Goal: Information Seeking & Learning: Learn about a topic

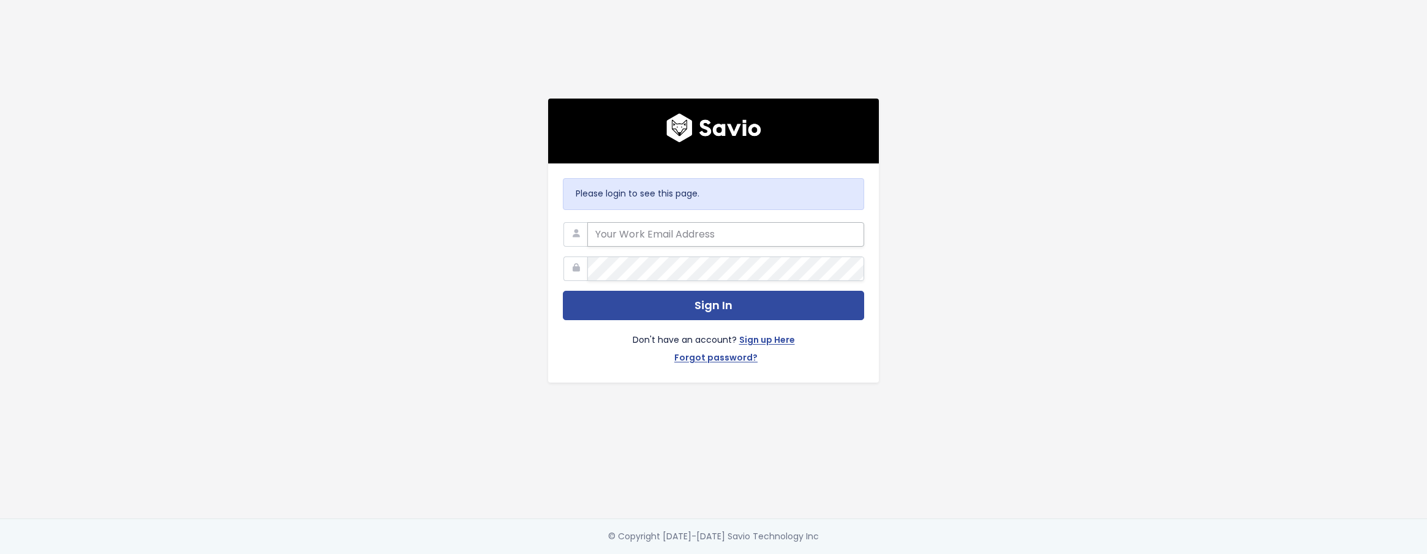
click at [610, 234] on input "email" at bounding box center [725, 234] width 277 height 24
type input "c"
type input "cboyden@predictap.com"
click at [563, 291] on button "Sign In" at bounding box center [713, 306] width 301 height 30
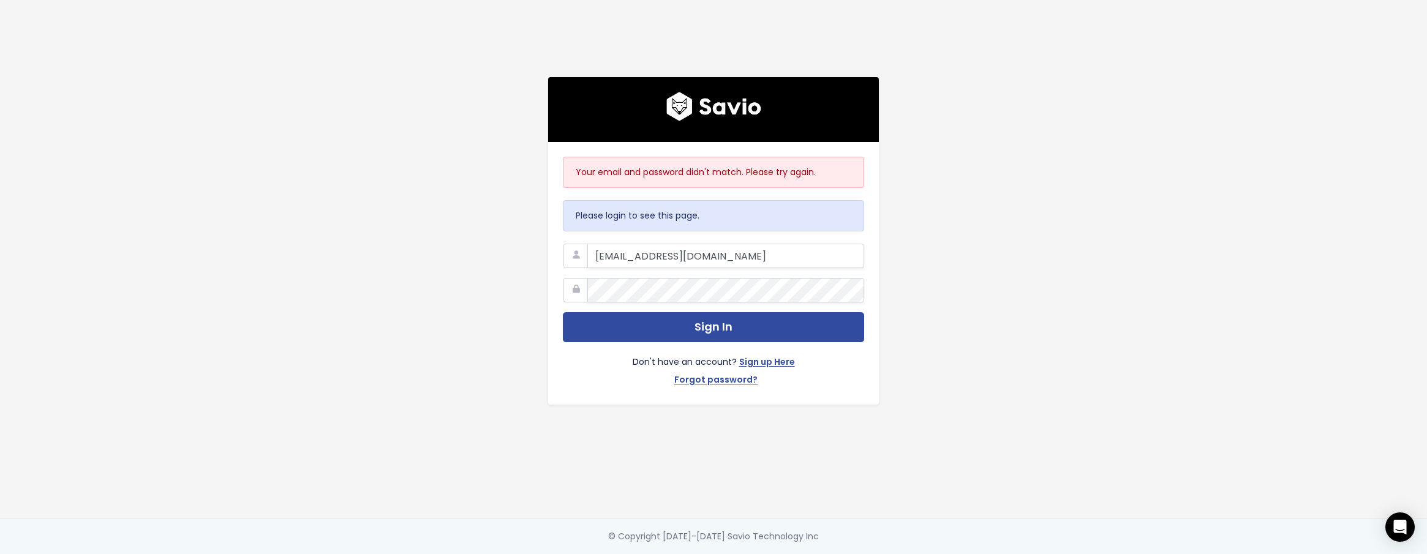
type input "[EMAIL_ADDRESS][DOMAIN_NAME]"
click at [563, 312] on button "Sign In" at bounding box center [713, 327] width 301 height 30
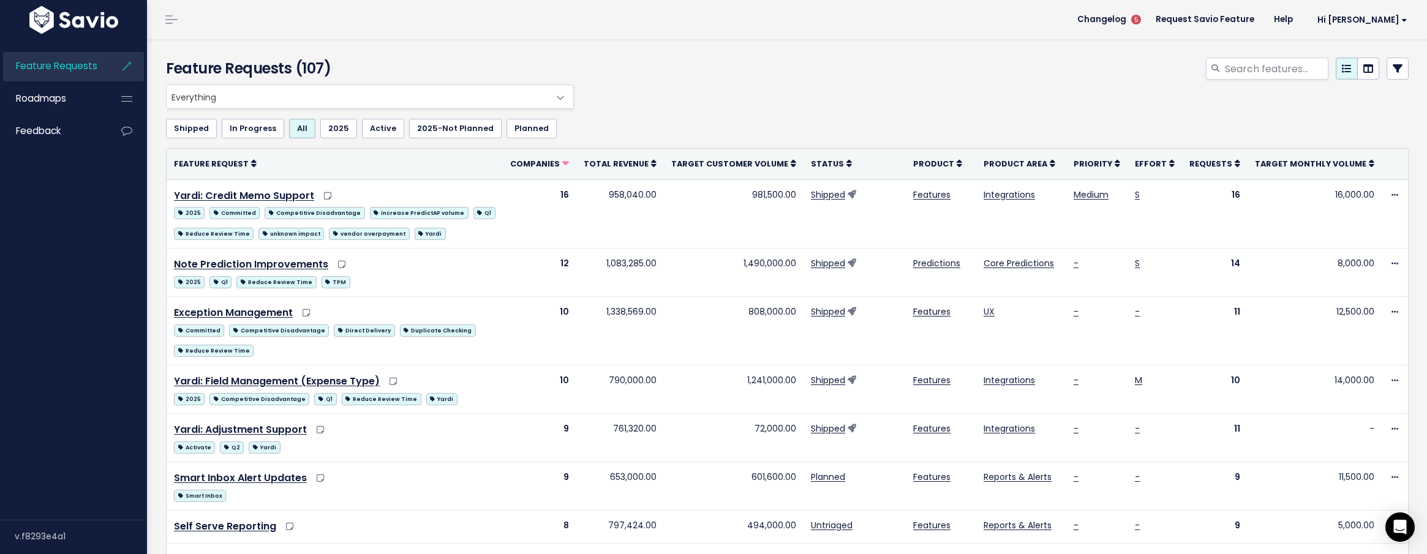
click at [602, 63] on div at bounding box center [997, 71] width 841 height 27
click at [67, 128] on link "Feedback" at bounding box center [52, 131] width 99 height 28
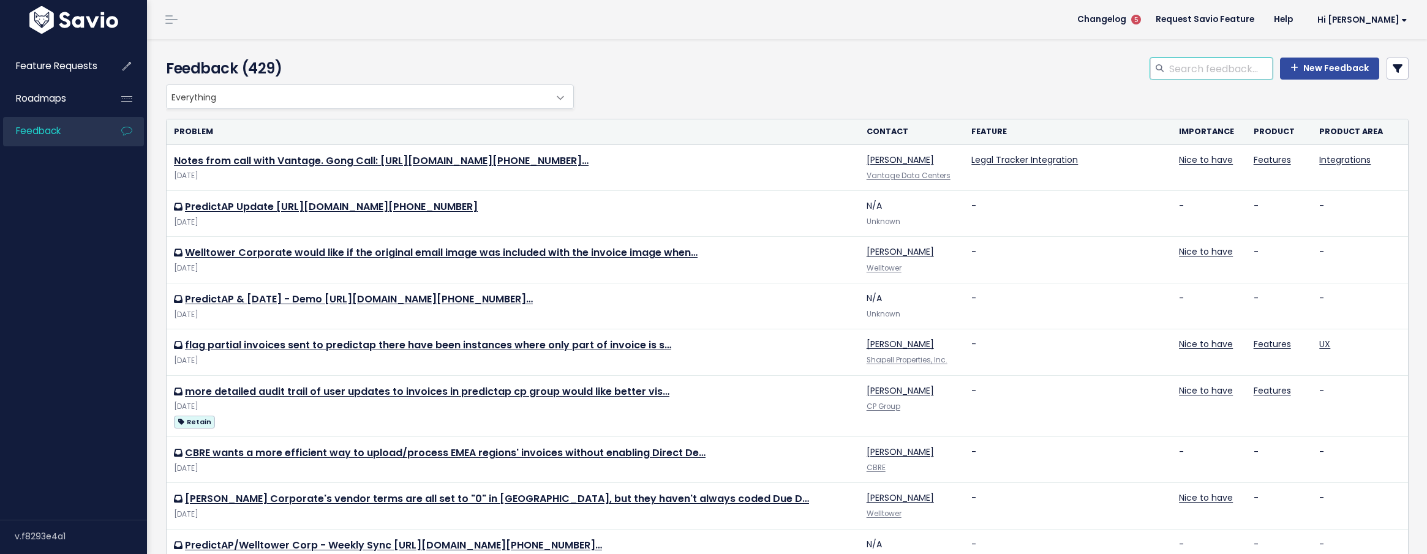
click at [1205, 69] on input "search" at bounding box center [1220, 69] width 105 height 22
type input "cbre"
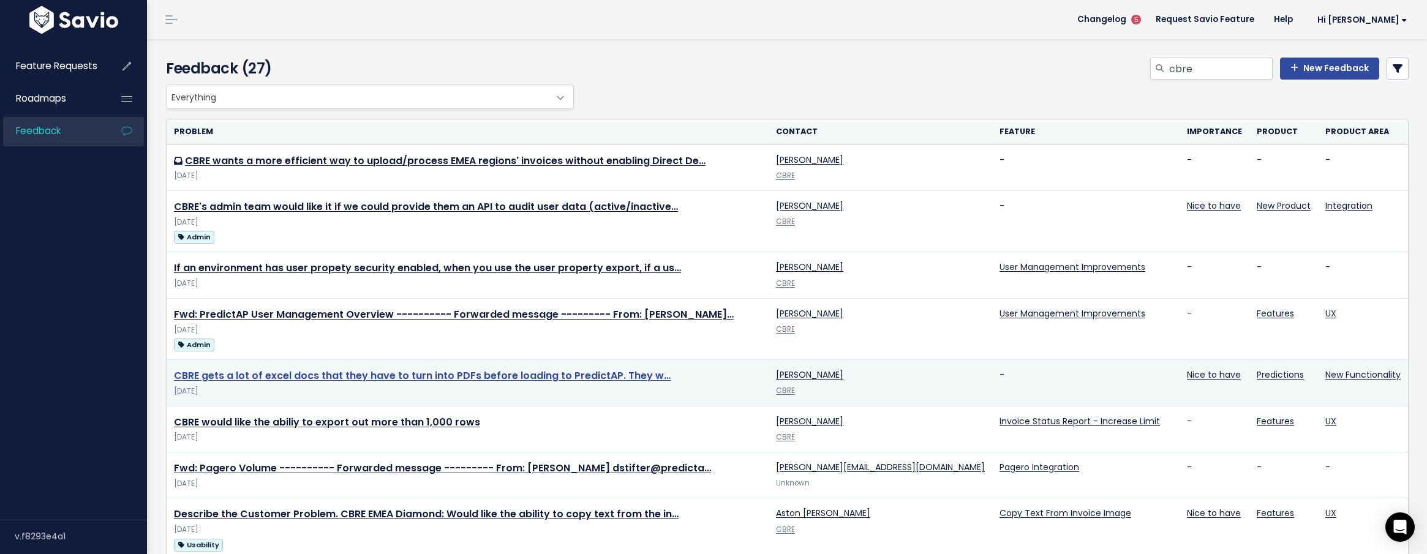
click at [527, 378] on link "CBRE gets a lot of excel docs that they have to turn into PDFs before loading t…" at bounding box center [422, 376] width 497 height 14
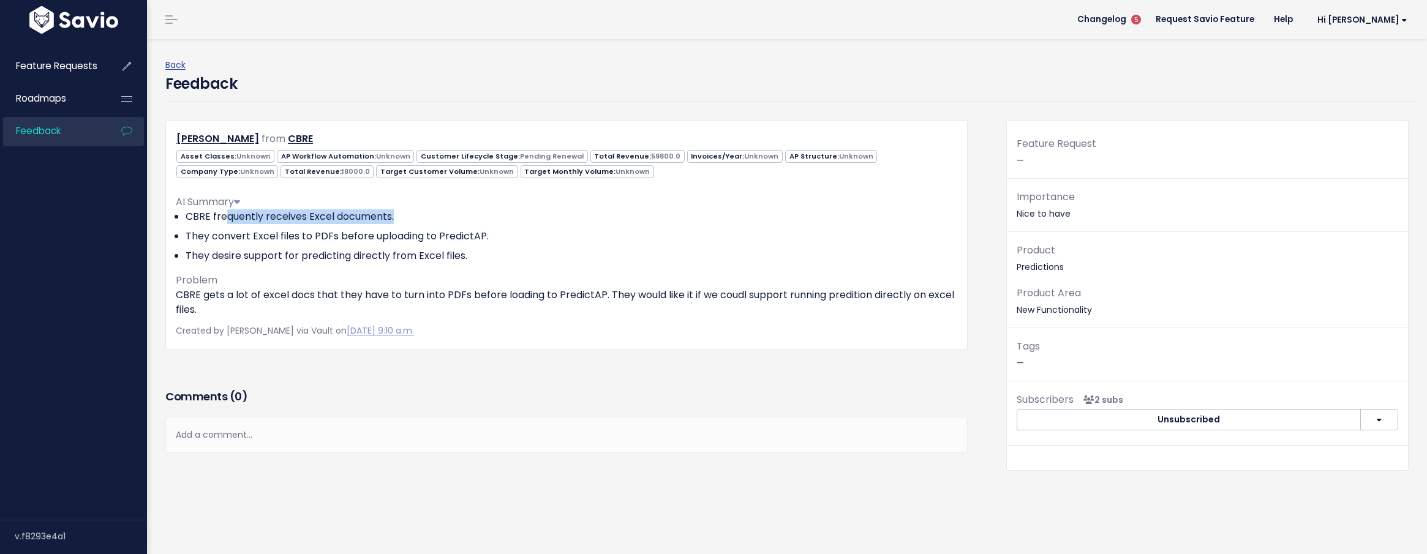
drag, startPoint x: 227, startPoint y: 216, endPoint x: 409, endPoint y: 214, distance: 182.5
click at [409, 214] on li "CBRE frequently receives Excel documents." at bounding box center [571, 216] width 771 height 15
drag, startPoint x: 241, startPoint y: 234, endPoint x: 406, endPoint y: 230, distance: 165.3
click at [406, 230] on li "They convert Excel files to PDFs before uploading to PredictAP." at bounding box center [571, 236] width 771 height 15
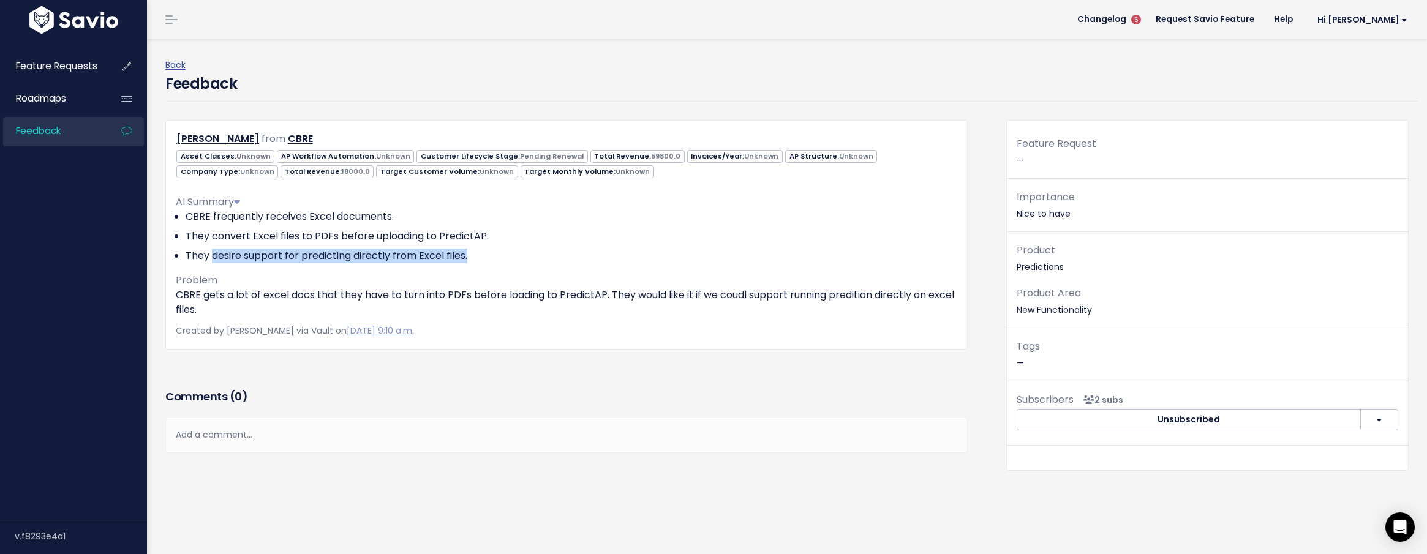
drag, startPoint x: 211, startPoint y: 253, endPoint x: 512, endPoint y: 258, distance: 301.3
click at [512, 258] on li "They desire support for predicting directly from Excel files." at bounding box center [571, 256] width 771 height 15
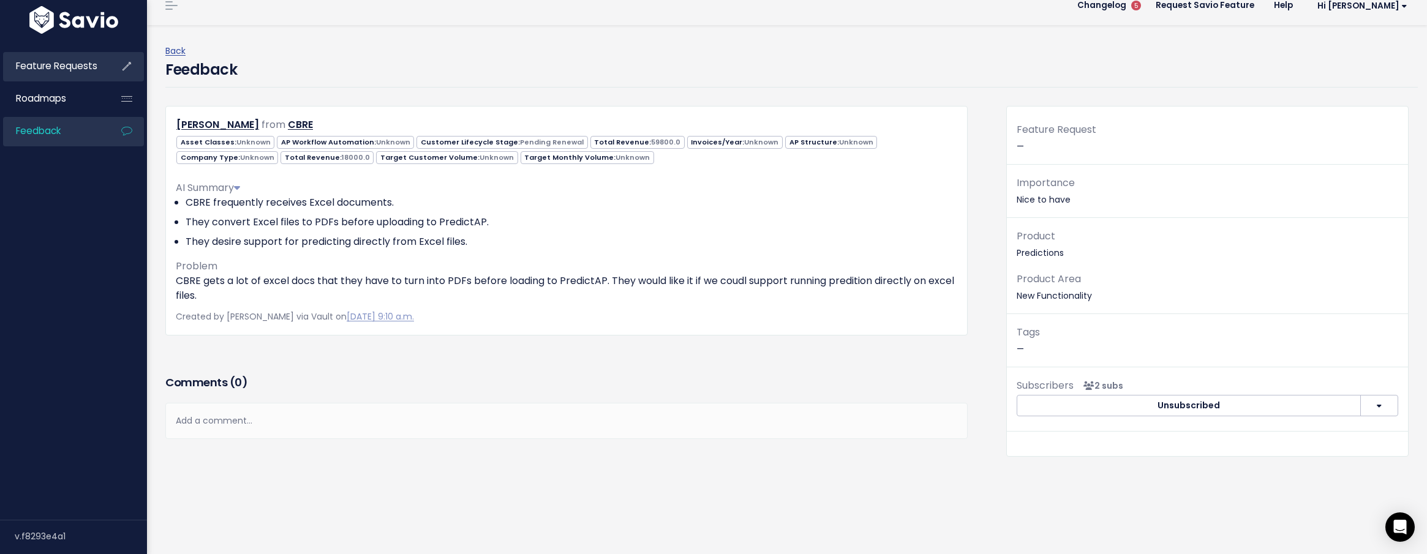
scroll to position [15, 0]
click at [53, 60] on span "Feature Requests" at bounding box center [56, 65] width 81 height 13
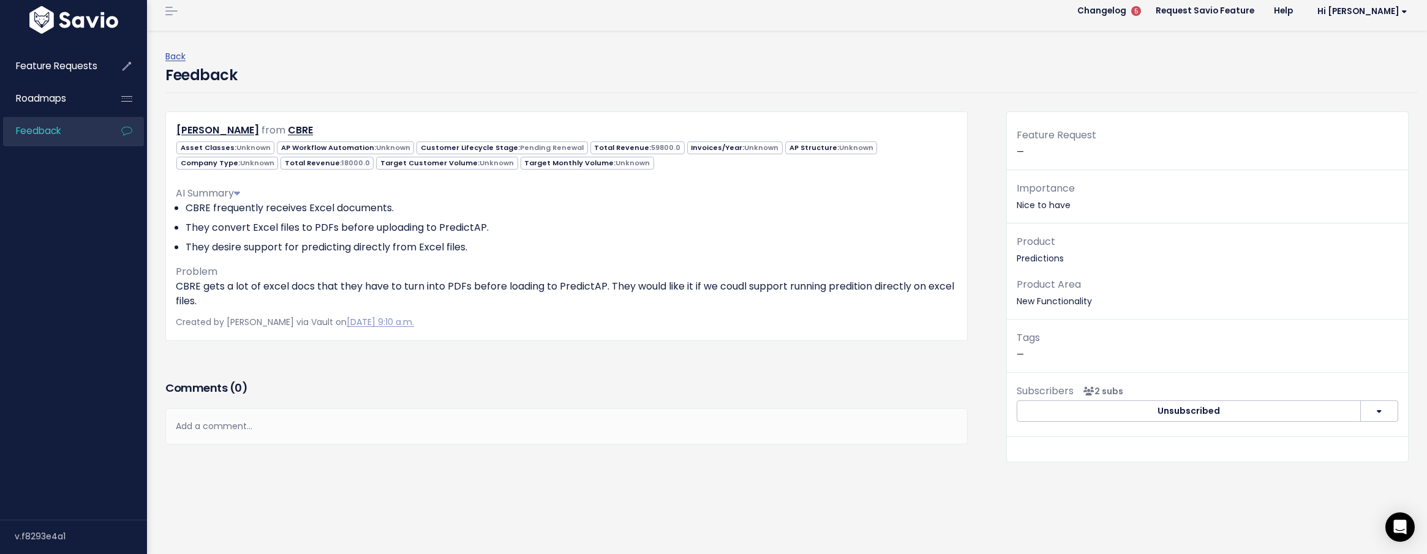
scroll to position [6, 0]
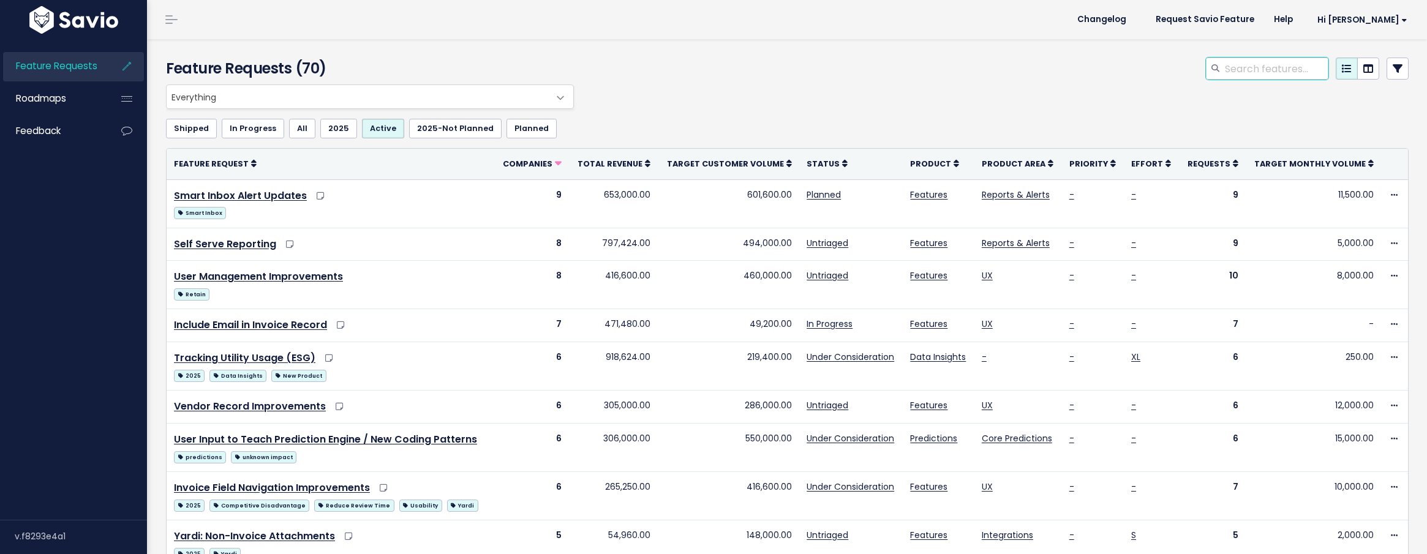
click at [1286, 60] on input "search" at bounding box center [1275, 69] width 105 height 22
type input "cbre"
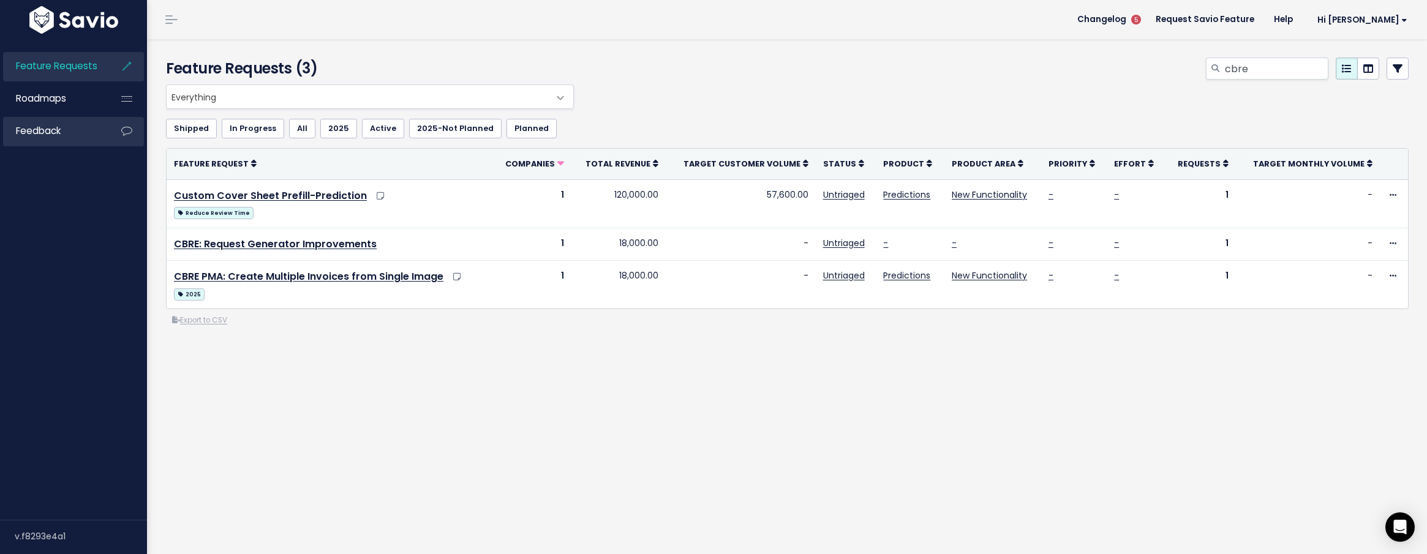
click at [52, 130] on span "Feedback" at bounding box center [38, 130] width 45 height 13
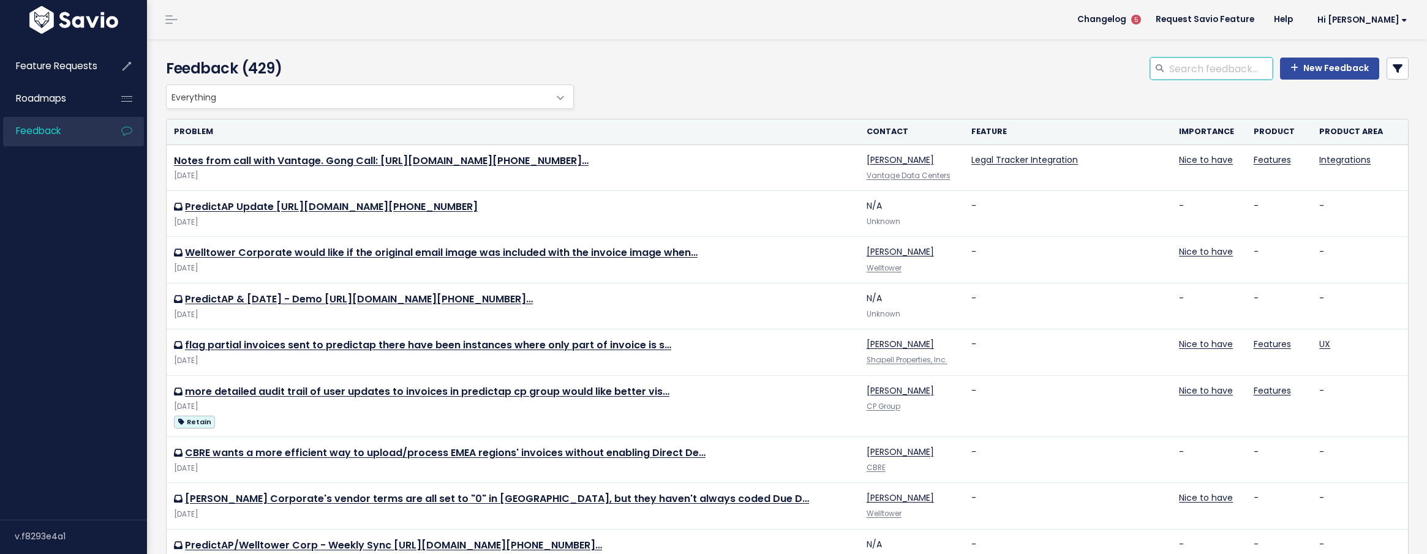
click at [1190, 67] on input "search" at bounding box center [1220, 69] width 105 height 22
type input "[PERSON_NAME]"
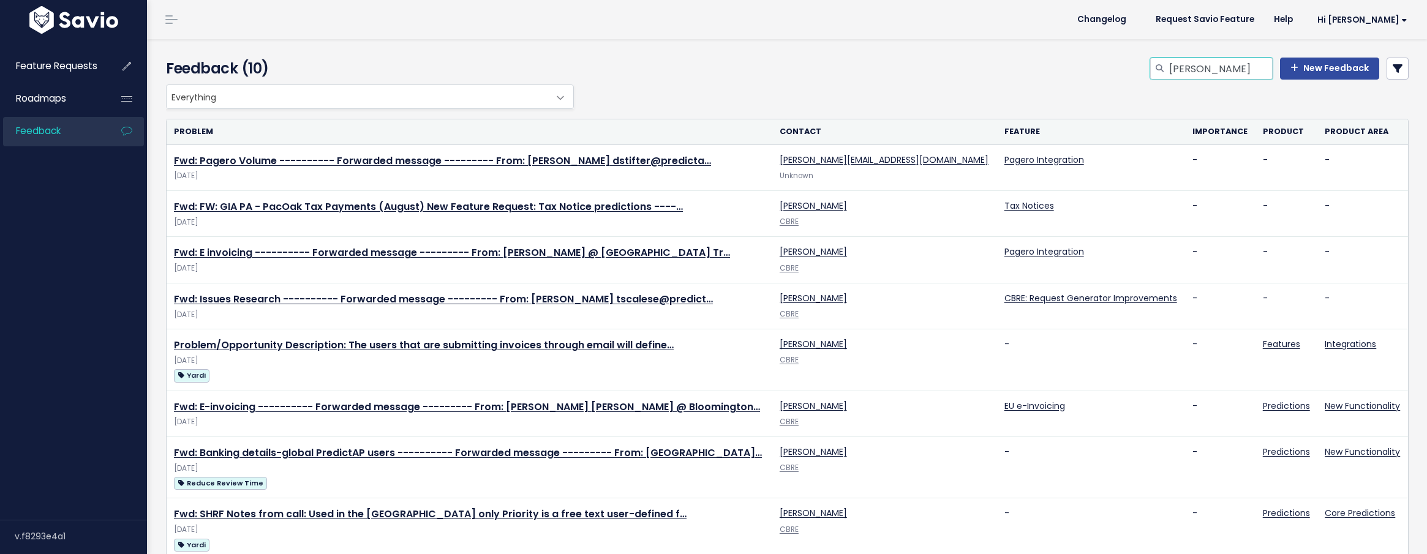
click at [1220, 66] on input "trisha" at bounding box center [1220, 69] width 105 height 22
type input "trisha koyanagi"
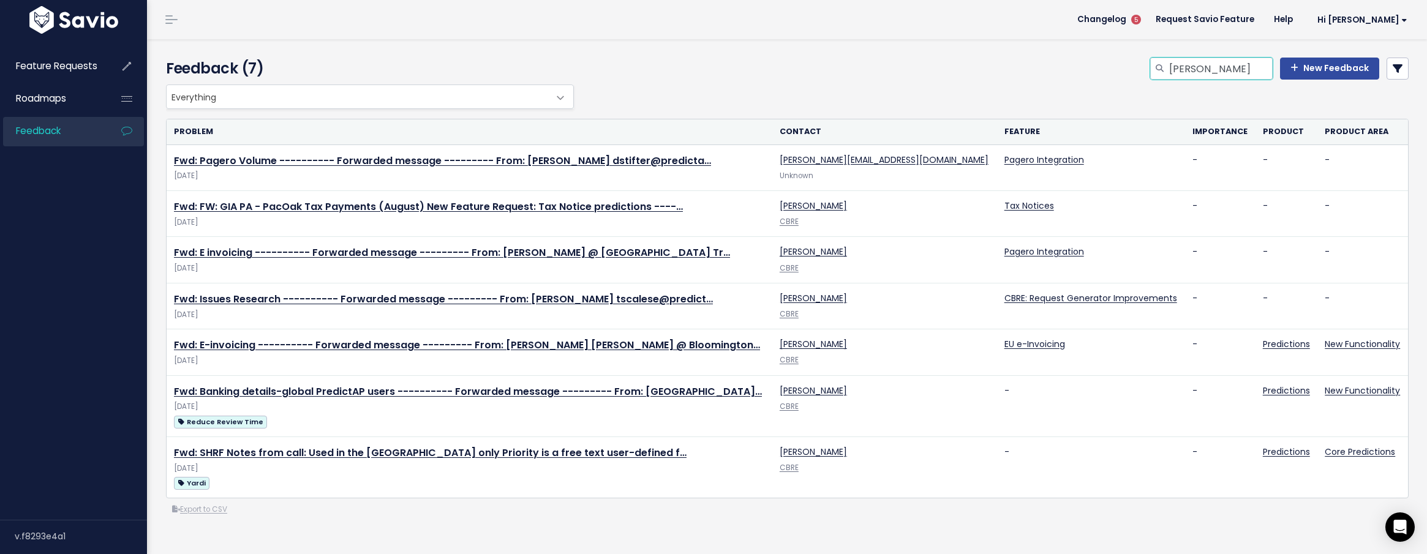
click at [1236, 72] on input "trisha koyanagi" at bounding box center [1220, 69] width 105 height 22
type input "cbre"
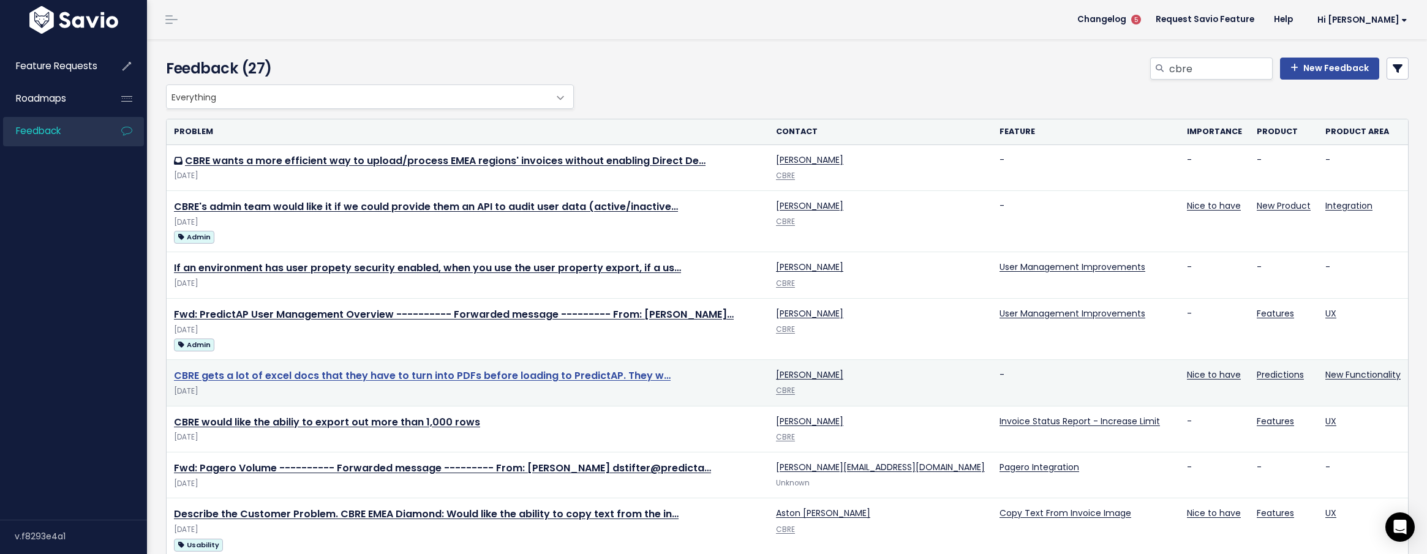
click at [304, 373] on link "CBRE gets a lot of excel docs that they have to turn into PDFs before loading t…" at bounding box center [422, 376] width 497 height 14
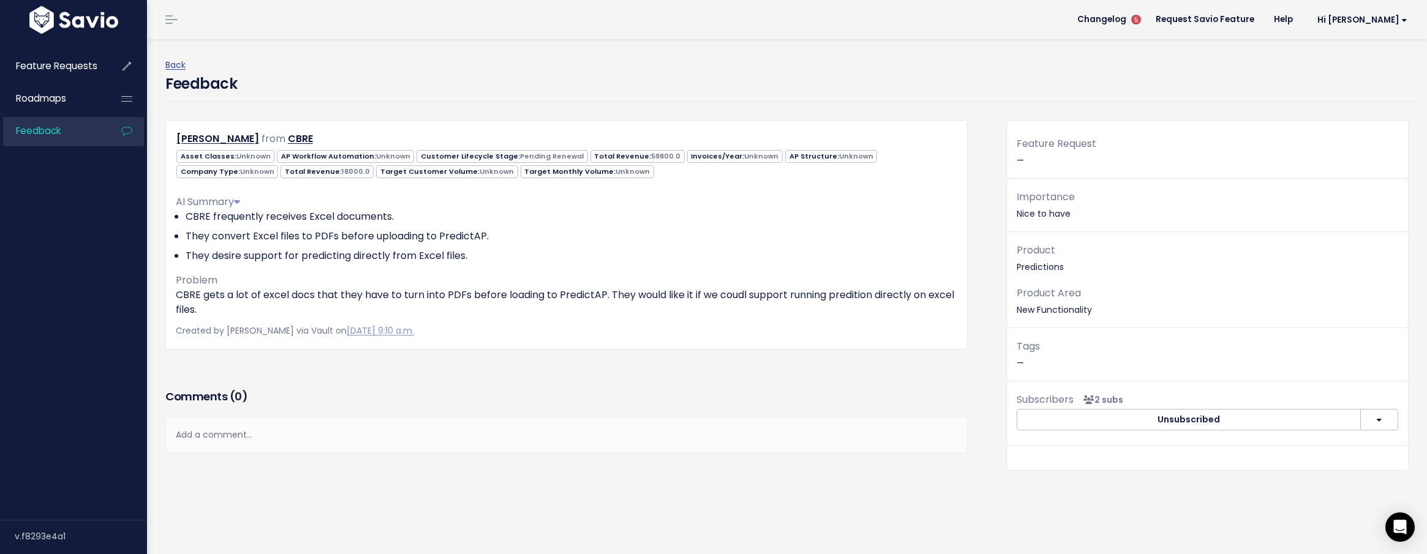
scroll to position [1, 0]
click at [476, 386] on div "Comments ( 0 )" at bounding box center [566, 401] width 802 height 31
click at [181, 64] on link "Back" at bounding box center [175, 64] width 20 height 12
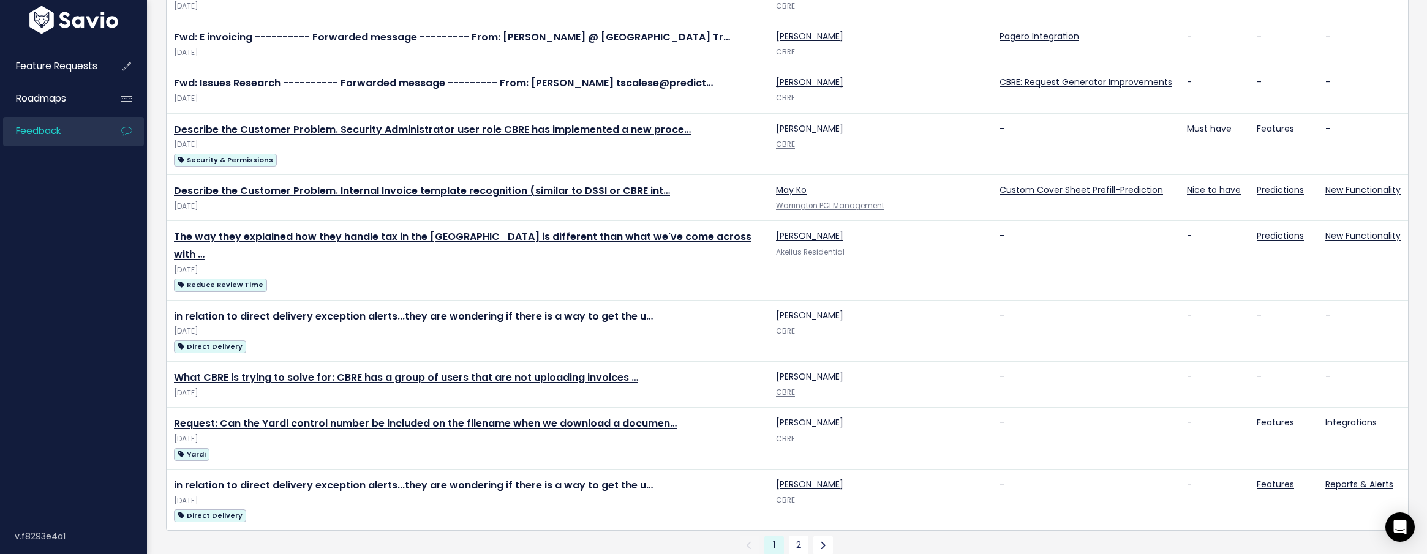
scroll to position [729, 0]
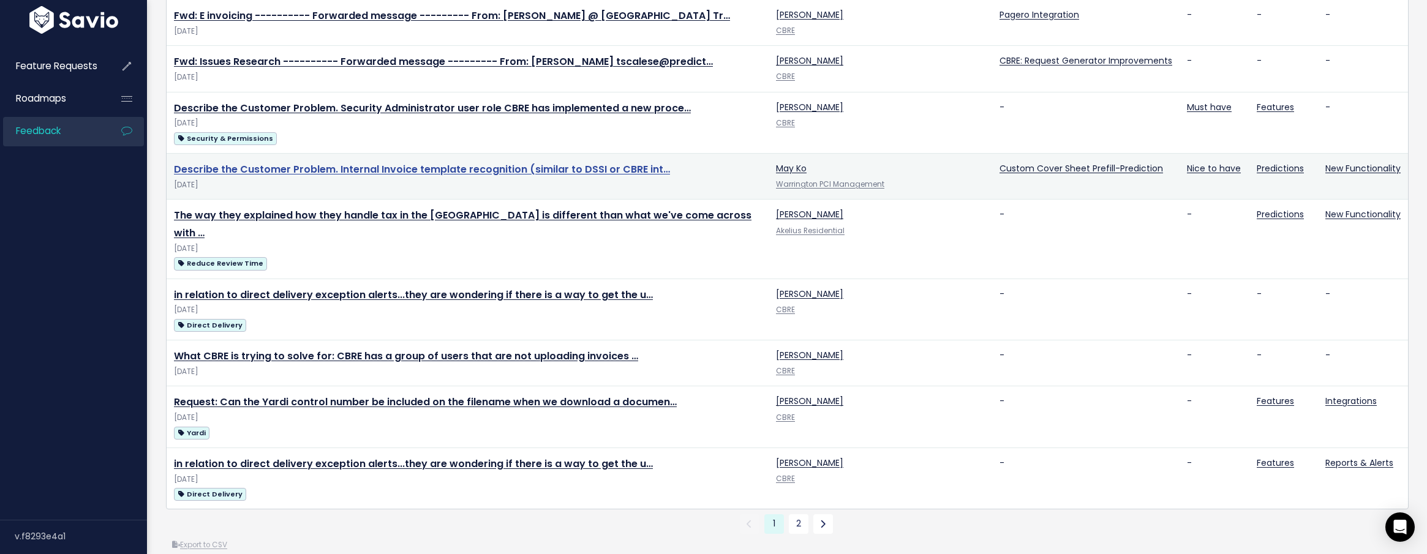
click at [332, 169] on link "Describe the Customer Problem. Internal Invoice template recognition (similar t…" at bounding box center [422, 169] width 496 height 14
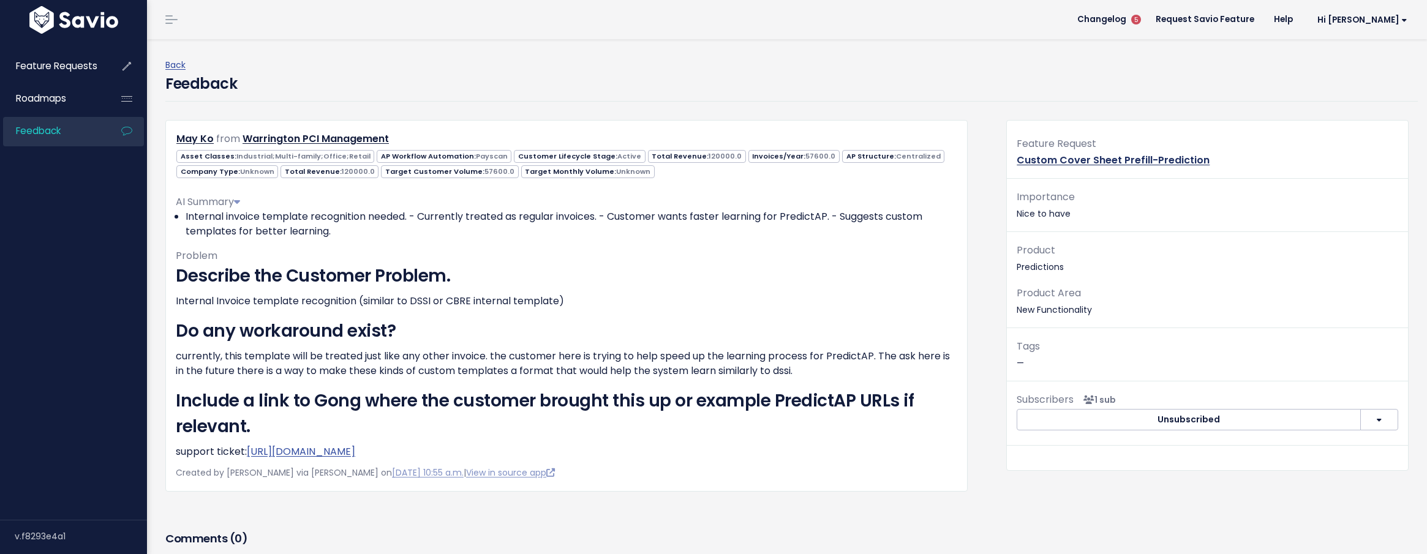
click at [1029, 161] on link "Custom Cover Sheet Prefill-Prediction" at bounding box center [1112, 160] width 193 height 14
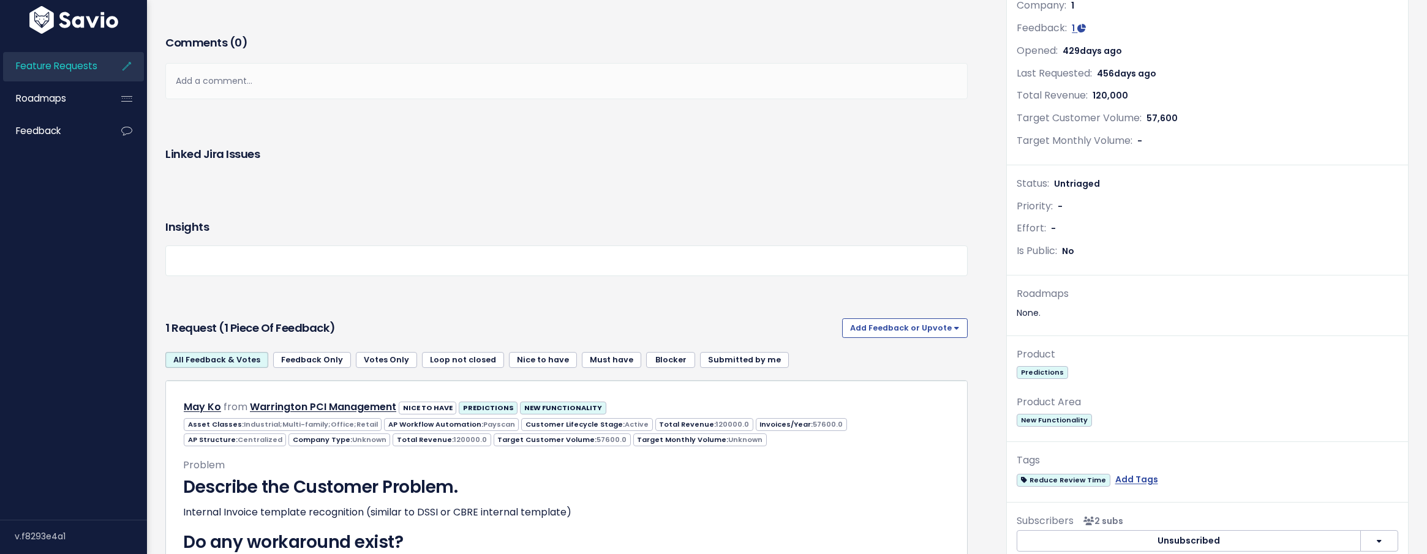
scroll to position [422, 0]
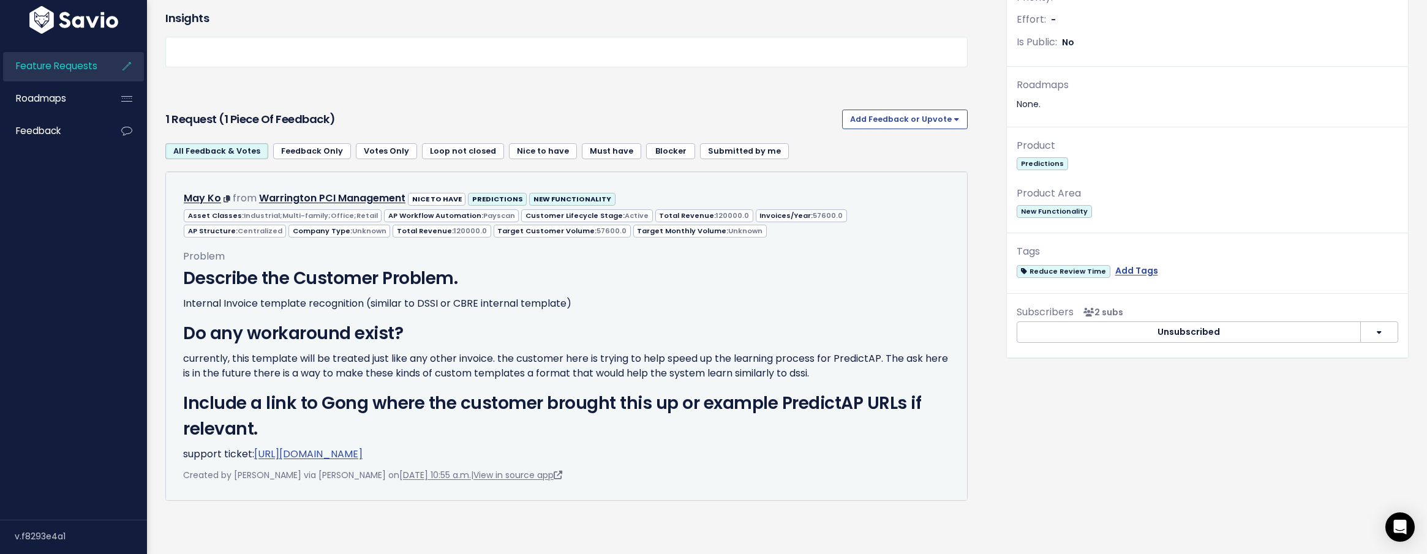
click at [336, 456] on link "[URL][DOMAIN_NAME]" at bounding box center [308, 454] width 108 height 14
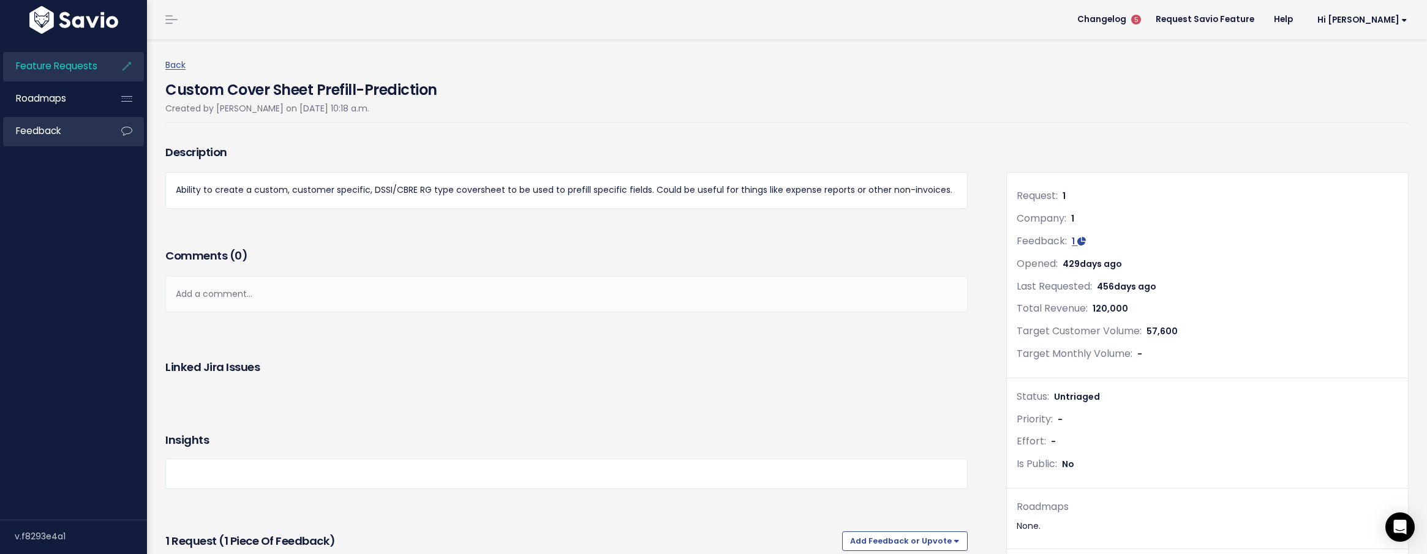
click at [51, 135] on span "Feedback" at bounding box center [38, 130] width 45 height 13
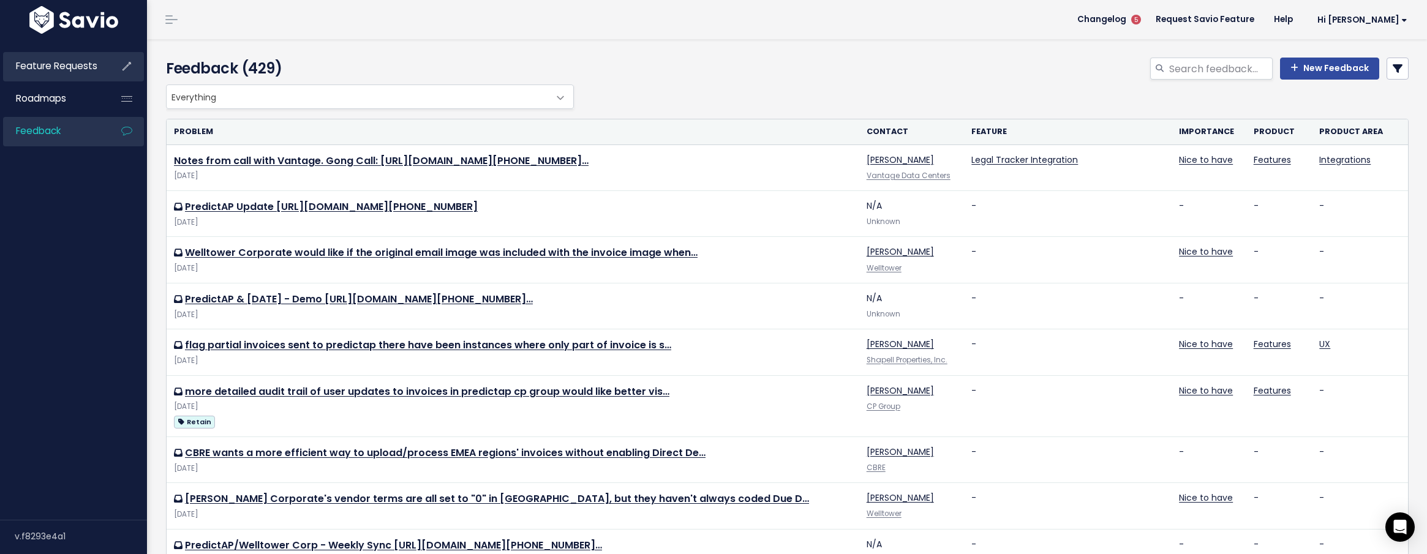
click at [58, 70] on span "Feature Requests" at bounding box center [56, 65] width 81 height 13
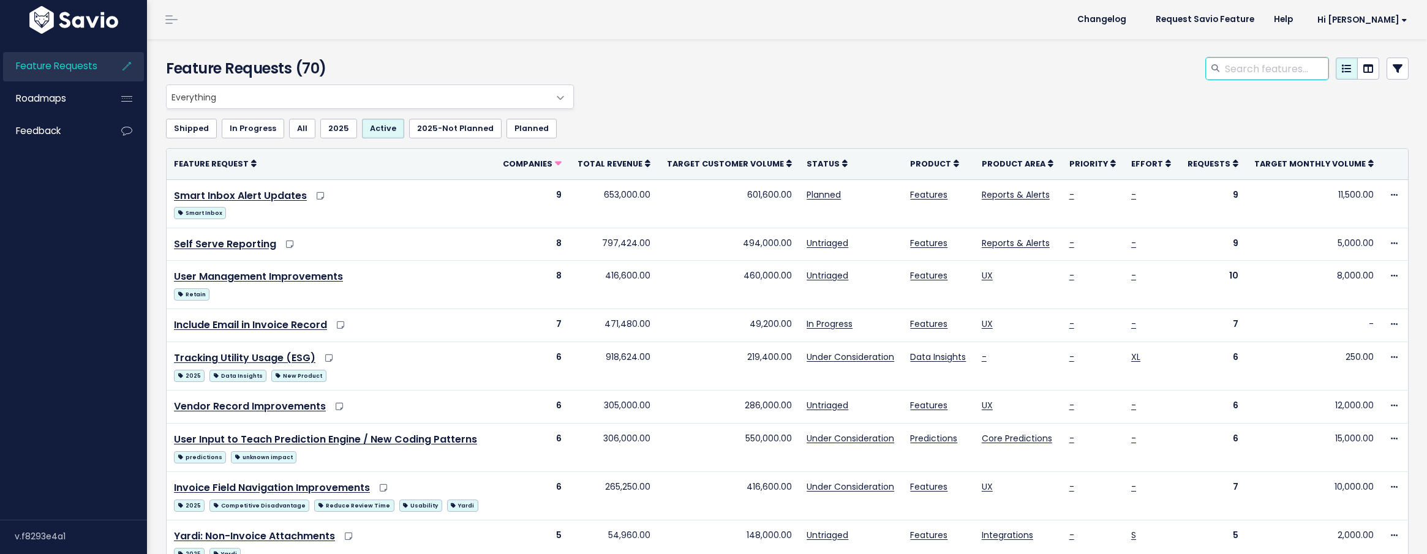
click at [1278, 75] on input "search" at bounding box center [1275, 69] width 105 height 22
type input "cbre"
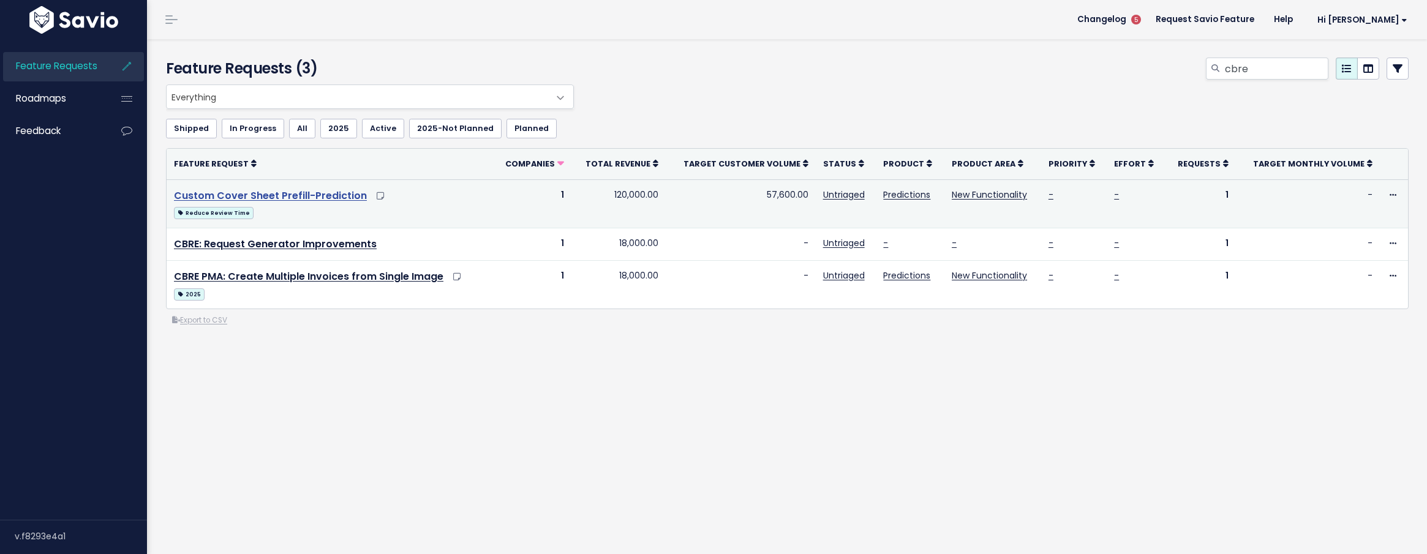
click at [304, 200] on link "Custom Cover Sheet Prefill-Prediction" at bounding box center [270, 196] width 193 height 14
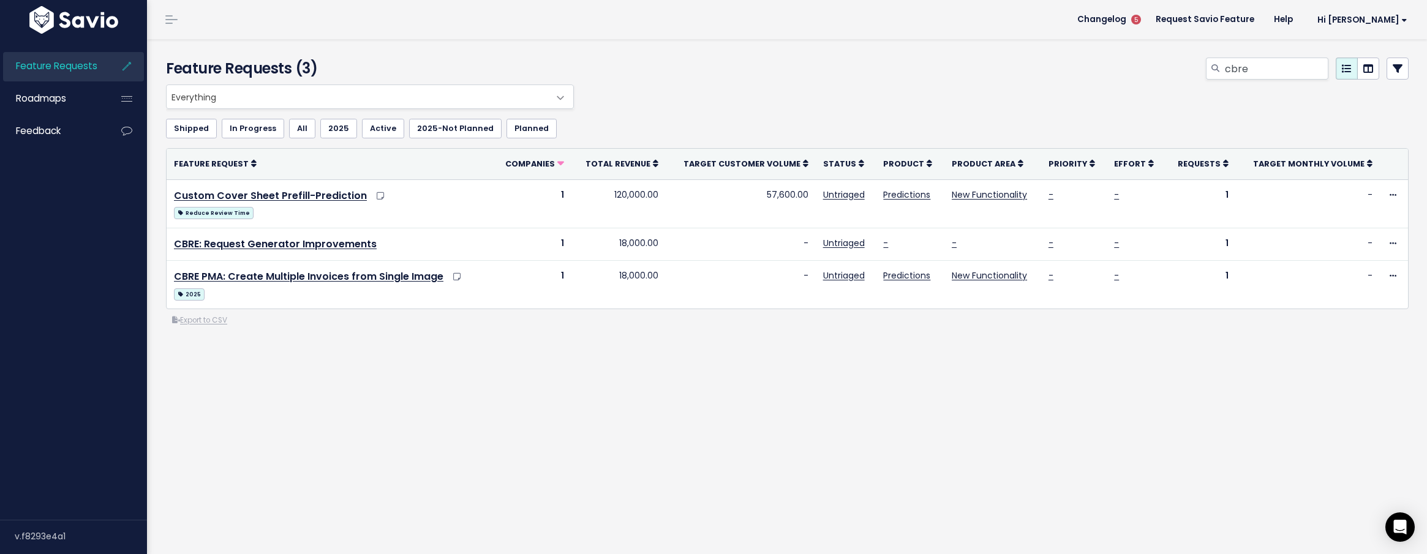
click at [276, 94] on span "Everything" at bounding box center [358, 96] width 382 height 23
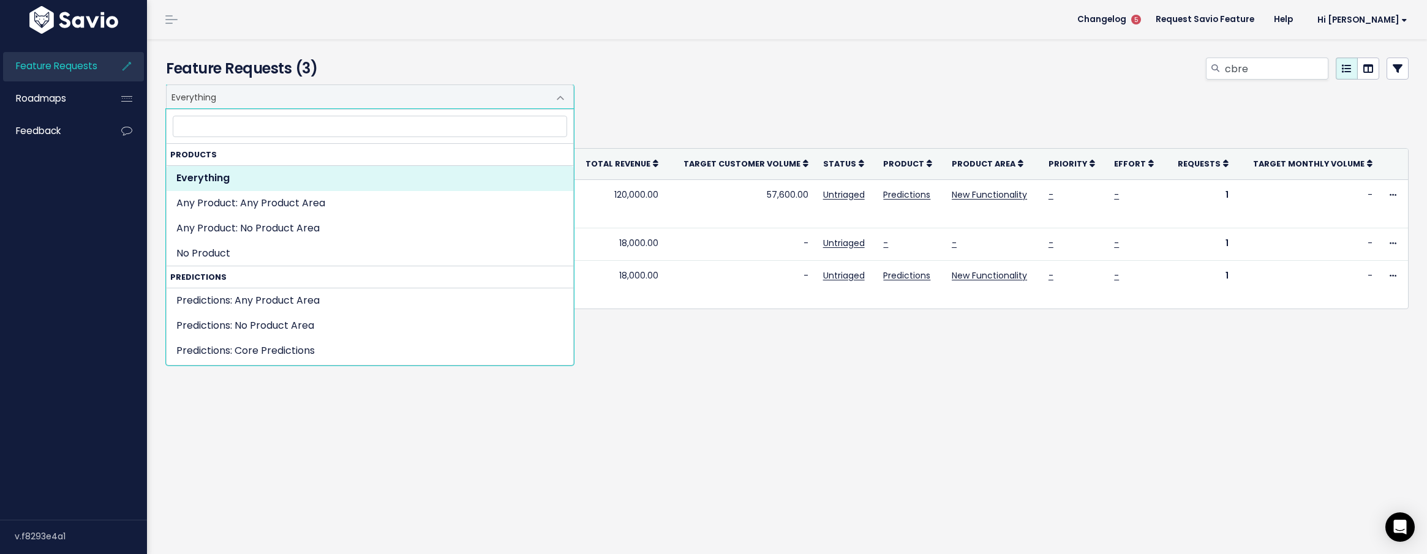
click at [689, 75] on div "cbre" at bounding box center [997, 71] width 841 height 27
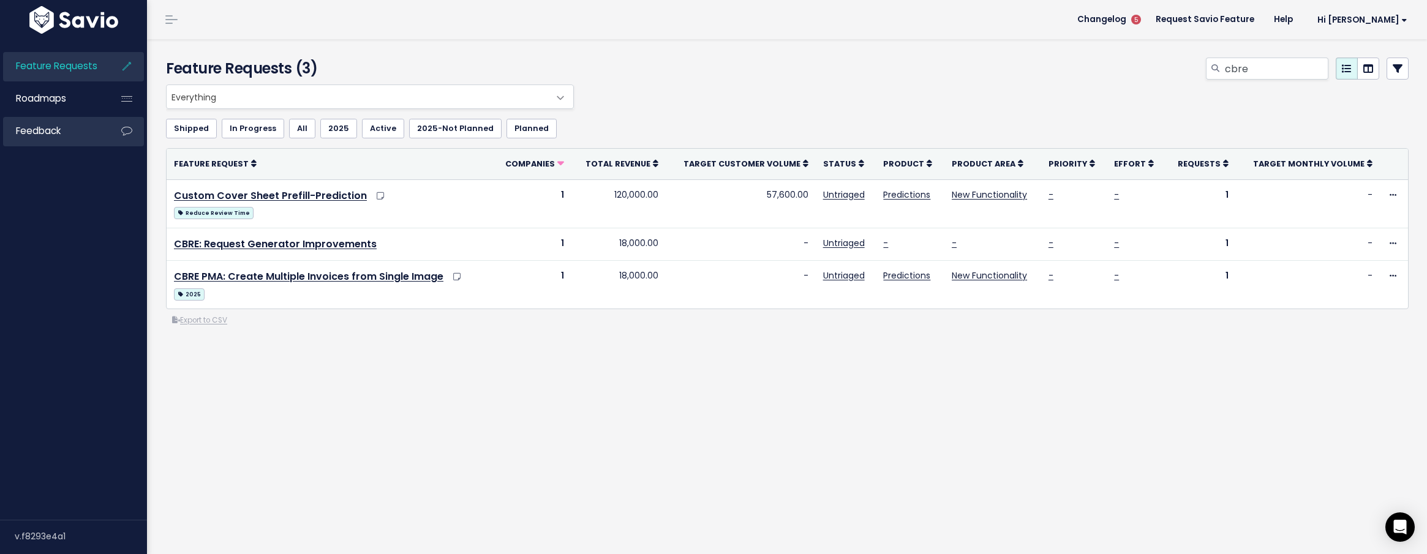
click at [50, 131] on span "Feedback" at bounding box center [38, 130] width 45 height 13
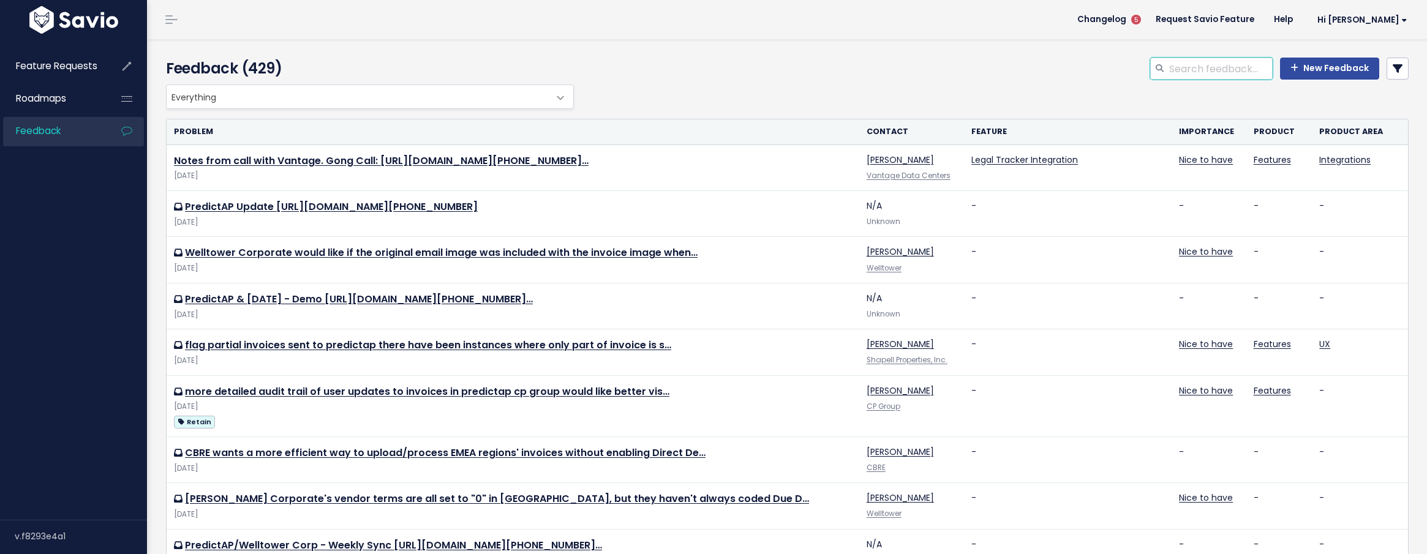
click at [1214, 70] on input "search" at bounding box center [1220, 69] width 105 height 22
type input "cbre"
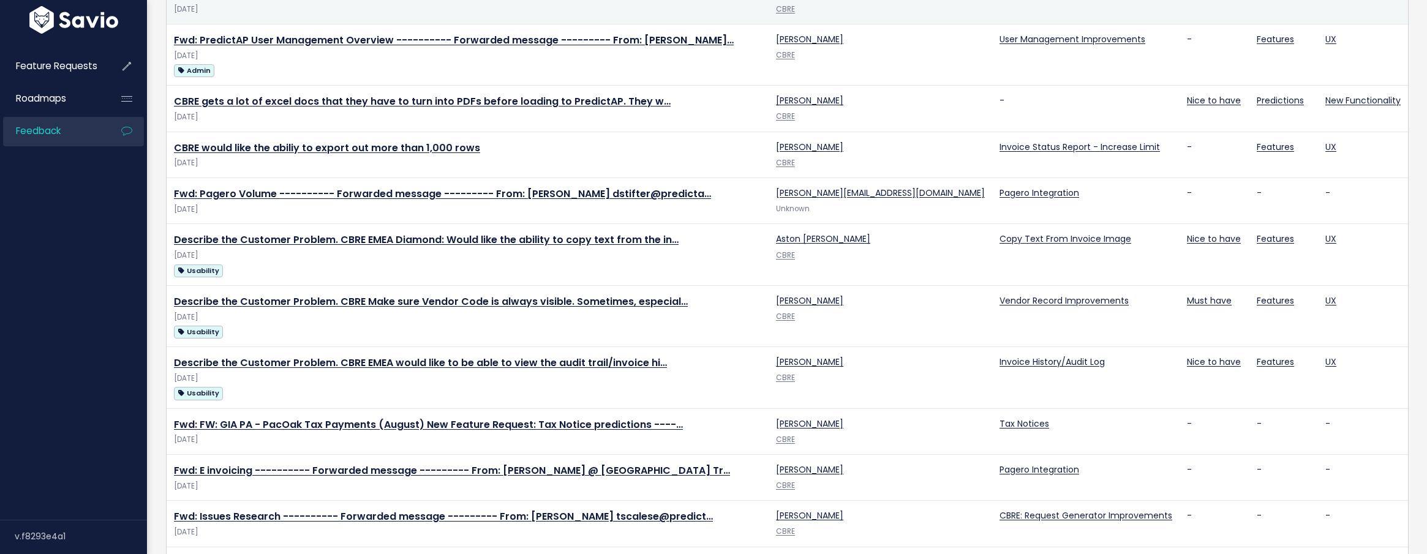
scroll to position [729, 0]
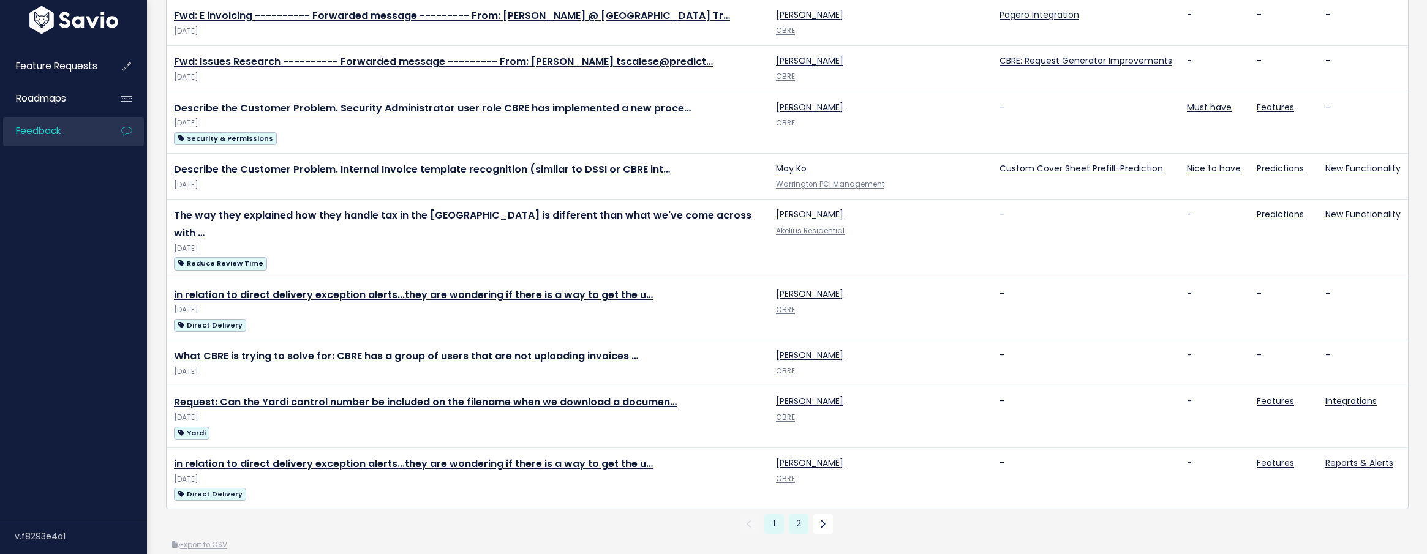
click at [799, 514] on link "2" at bounding box center [799, 524] width 20 height 20
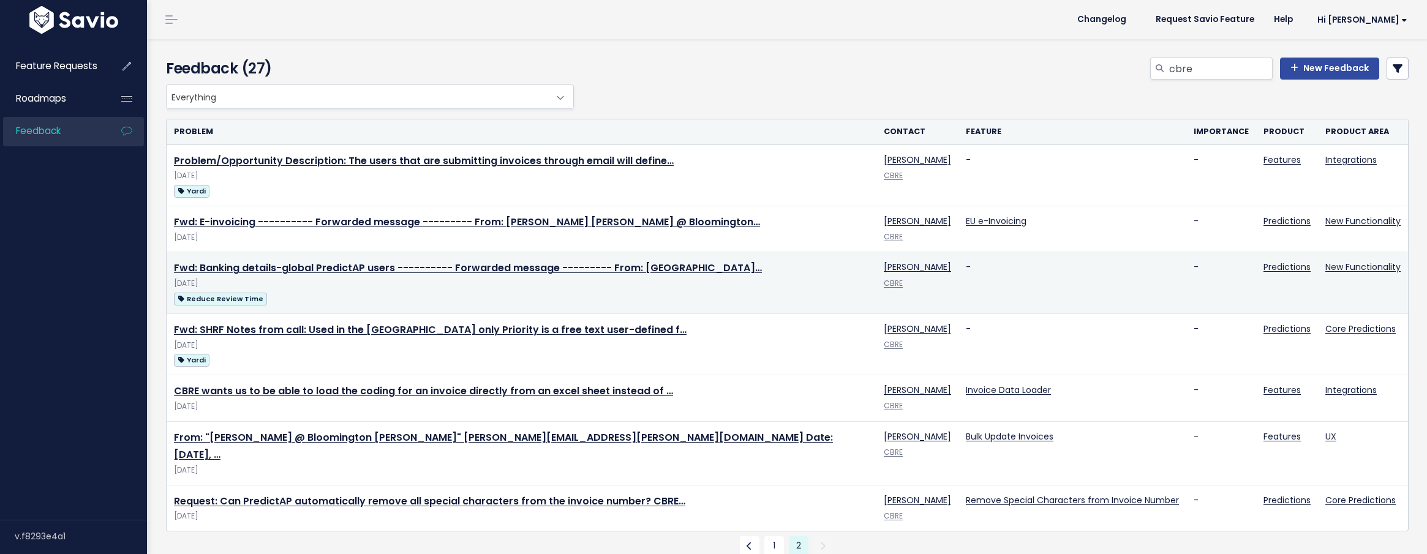
scroll to position [22, 0]
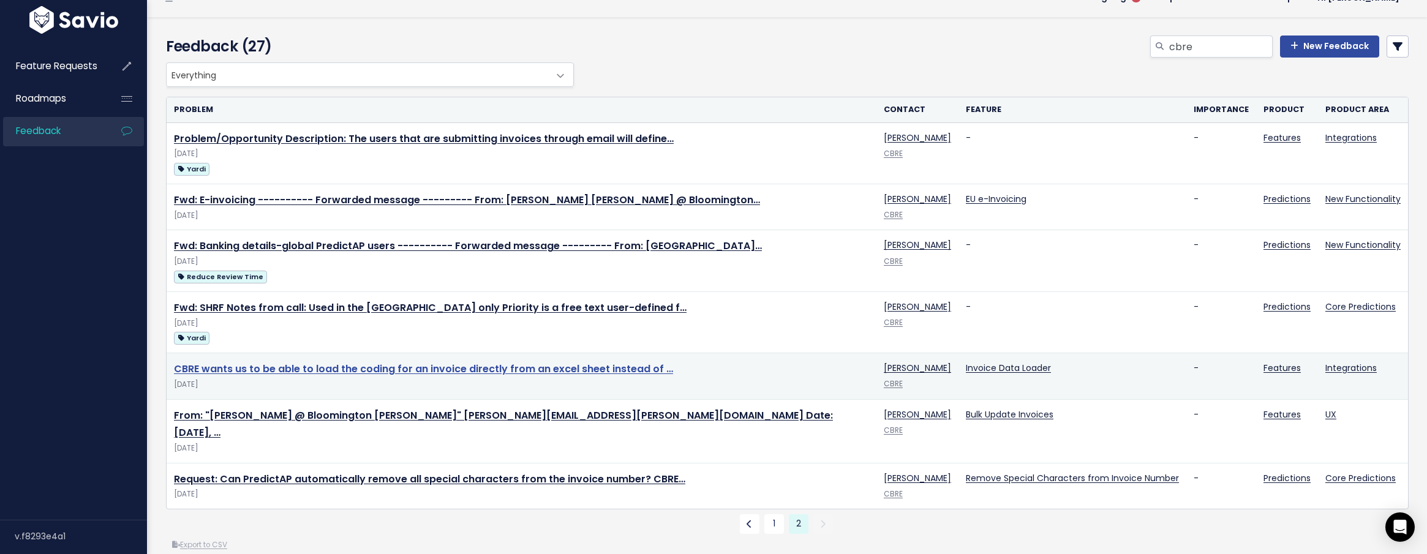
click at [435, 370] on link "CBRE wants us to be able to load the coding for an invoice directly from an exc…" at bounding box center [423, 369] width 499 height 14
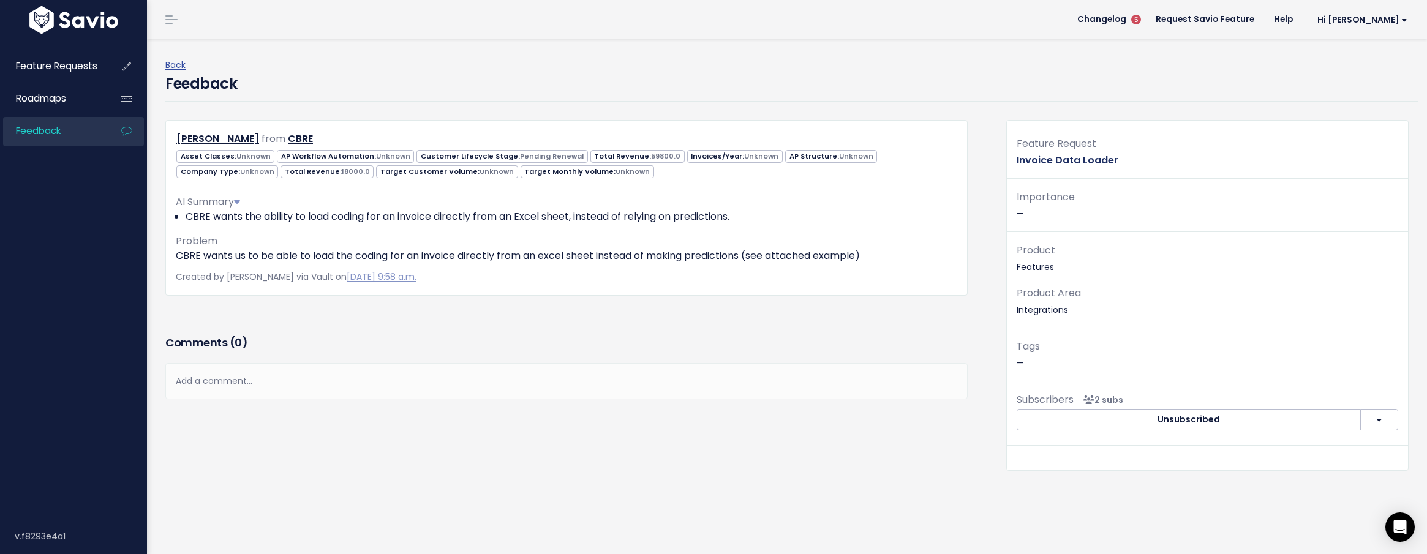
click at [1063, 160] on link "Invoice Data Loader" at bounding box center [1067, 160] width 102 height 14
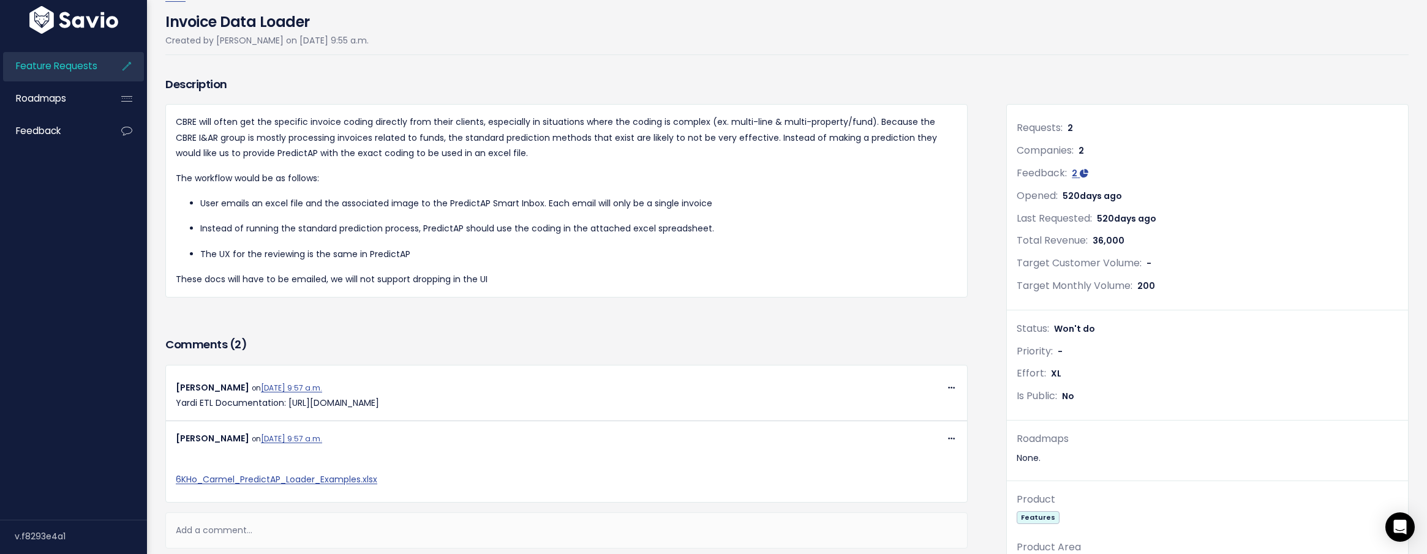
scroll to position [69, 0]
drag, startPoint x: 340, startPoint y: 204, endPoint x: 373, endPoint y: 204, distance: 33.7
click at [373, 204] on p "User emails an excel file and the associated image to the PredictAP Smart Inbox…" at bounding box center [578, 202] width 757 height 15
drag, startPoint x: 525, startPoint y: 198, endPoint x: 422, endPoint y: 204, distance: 103.0
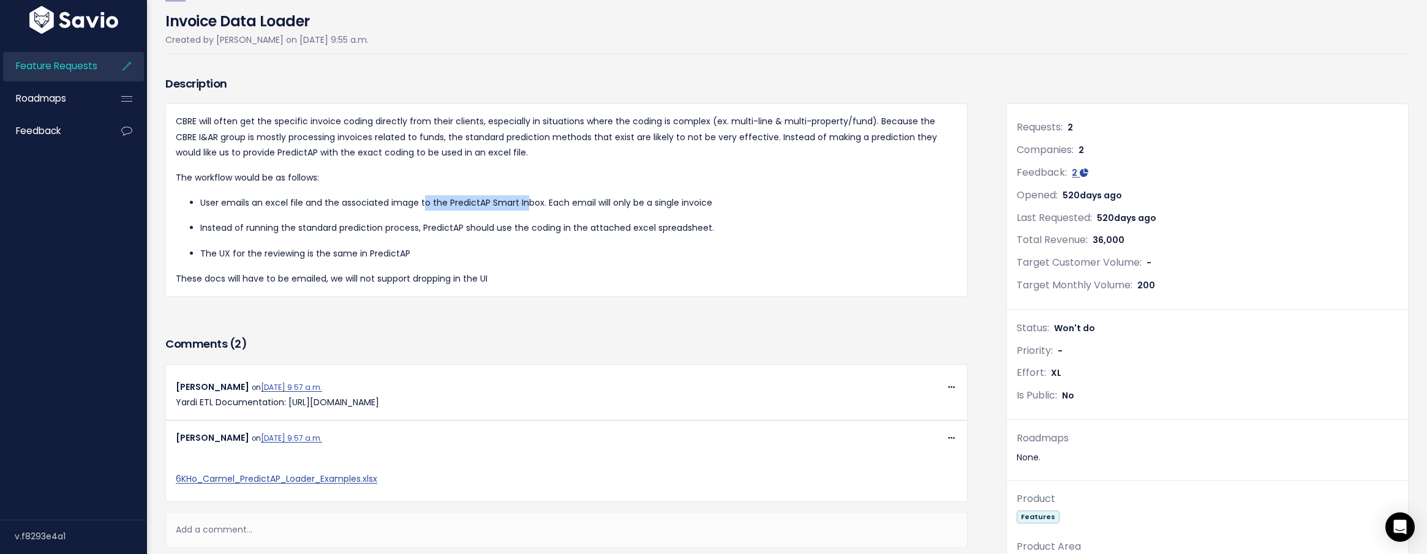
click at [422, 204] on p "User emails an excel file and the associated image to the PredictAP Smart Inbox…" at bounding box center [578, 202] width 757 height 15
drag, startPoint x: 454, startPoint y: 227, endPoint x: 513, endPoint y: 225, distance: 58.8
click at [513, 225] on p "Instead of running the standard prediction process, PredictAP should use the co…" at bounding box center [578, 227] width 757 height 15
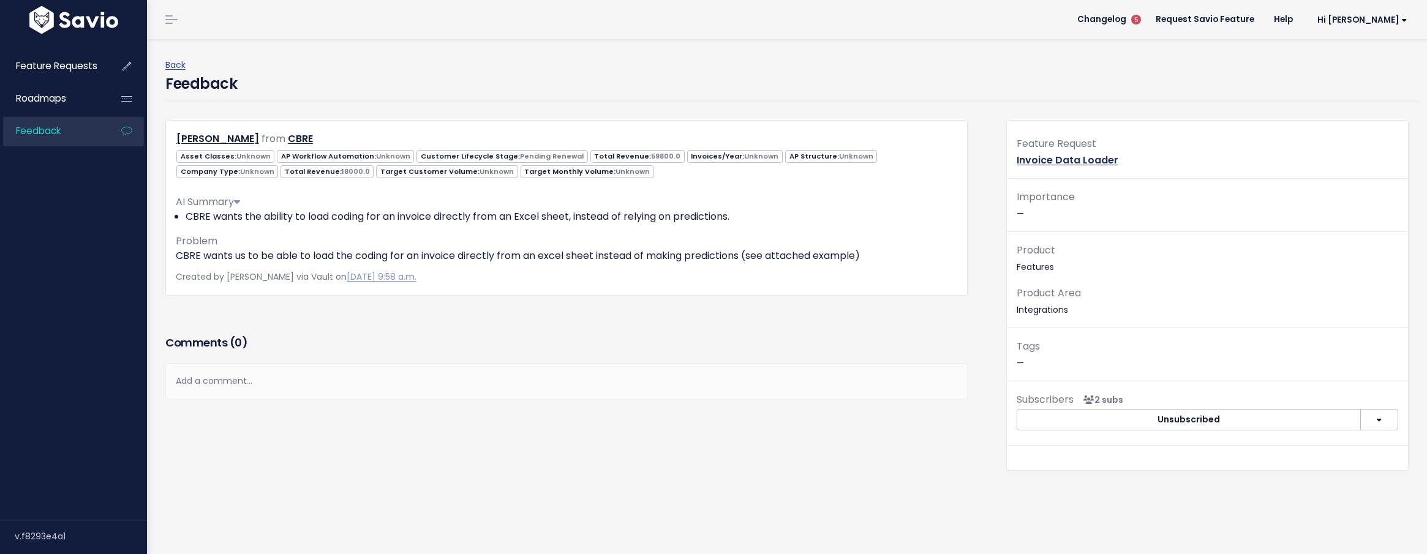
click at [1076, 162] on link "Invoice Data Loader" at bounding box center [1067, 160] width 102 height 14
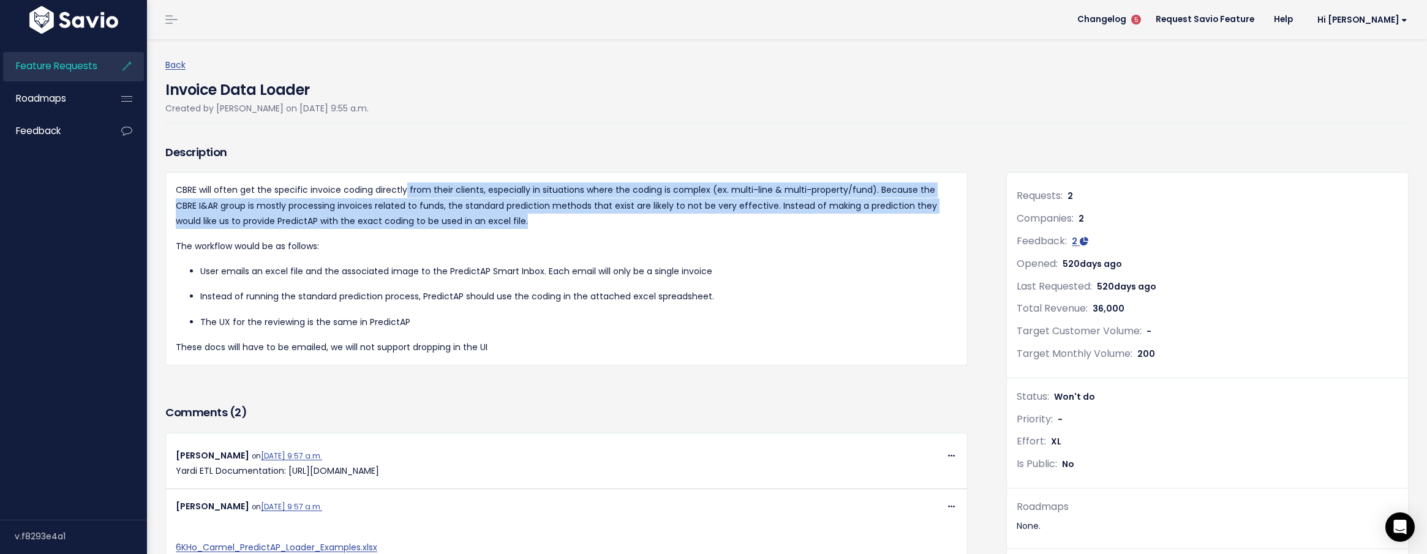
drag, startPoint x: 402, startPoint y: 189, endPoint x: 549, endPoint y: 214, distance: 148.4
click at [549, 214] on p "CBRE will often get the specific invoice coding directly from their clients, es…" at bounding box center [566, 205] width 781 height 47
click at [549, 214] on p "CBRE will often get the specific invoice coding directly from their clients, es…" at bounding box center [566, 204] width 781 height 47
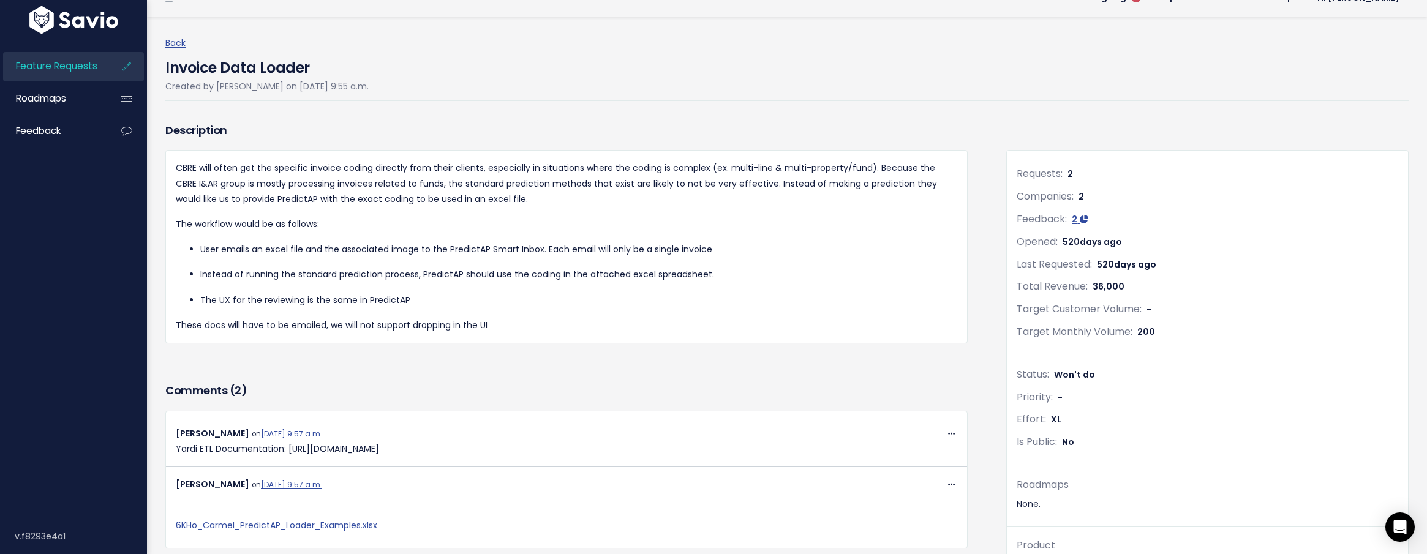
scroll to position [23, 0]
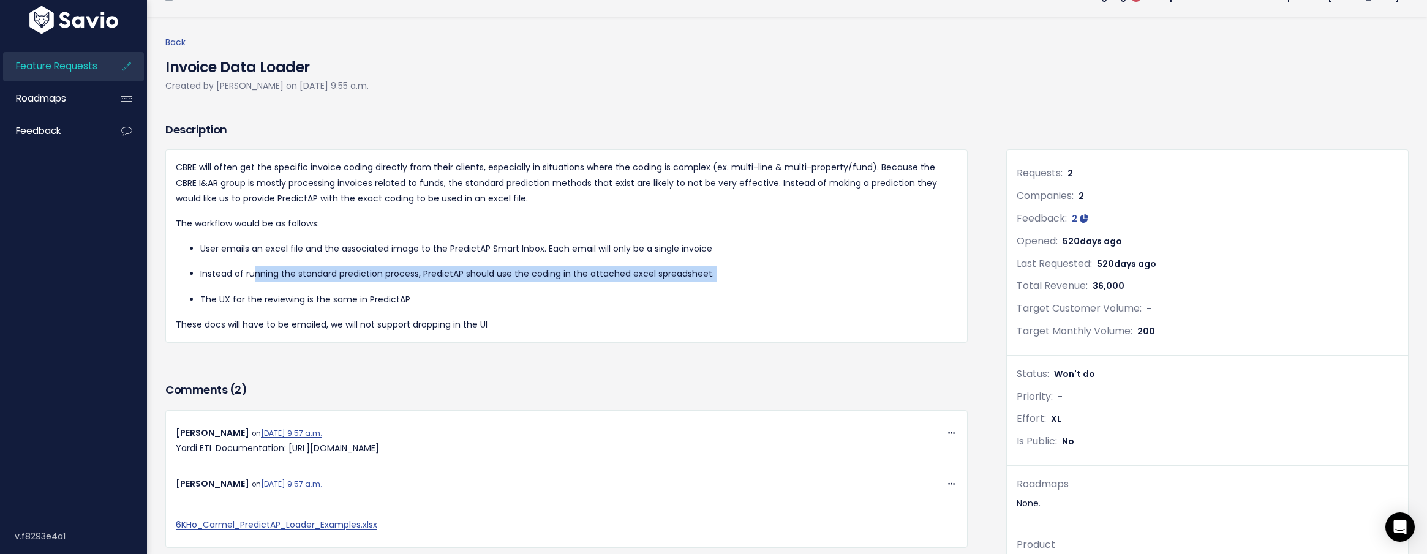
drag, startPoint x: 263, startPoint y: 276, endPoint x: 616, endPoint y: 288, distance: 353.5
click at [616, 288] on ul "User emails an excel file and the associated image to the PredictAP Smart Inbox…" at bounding box center [566, 274] width 781 height 66
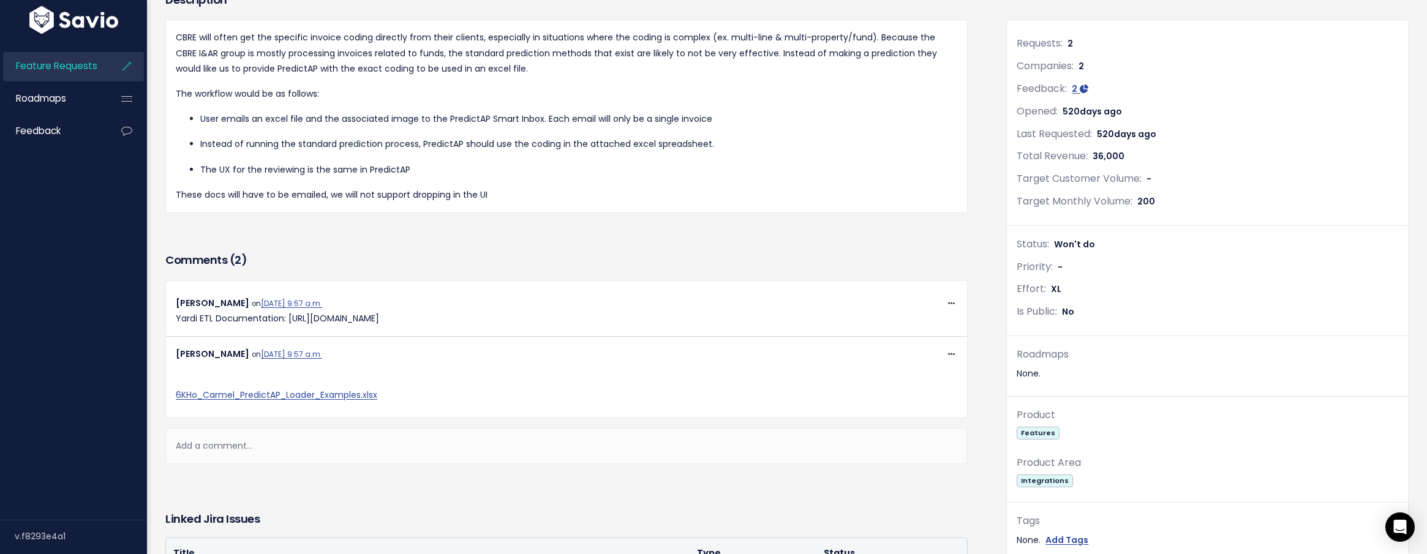
scroll to position [0, 0]
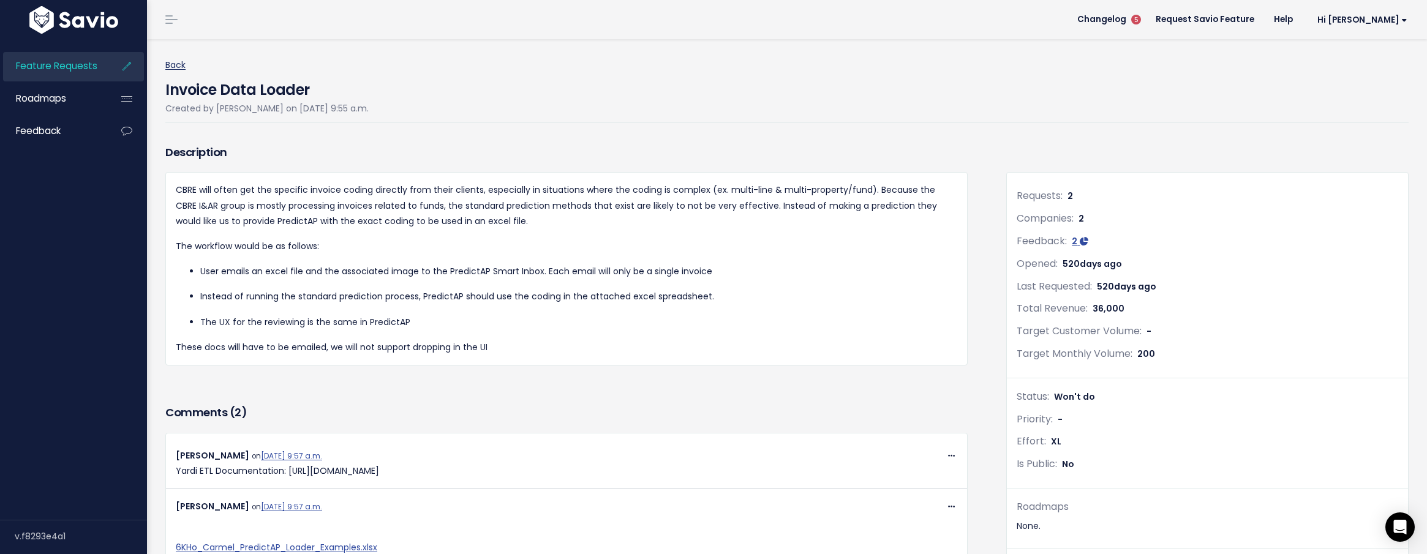
click at [182, 70] on link "Back" at bounding box center [175, 65] width 20 height 12
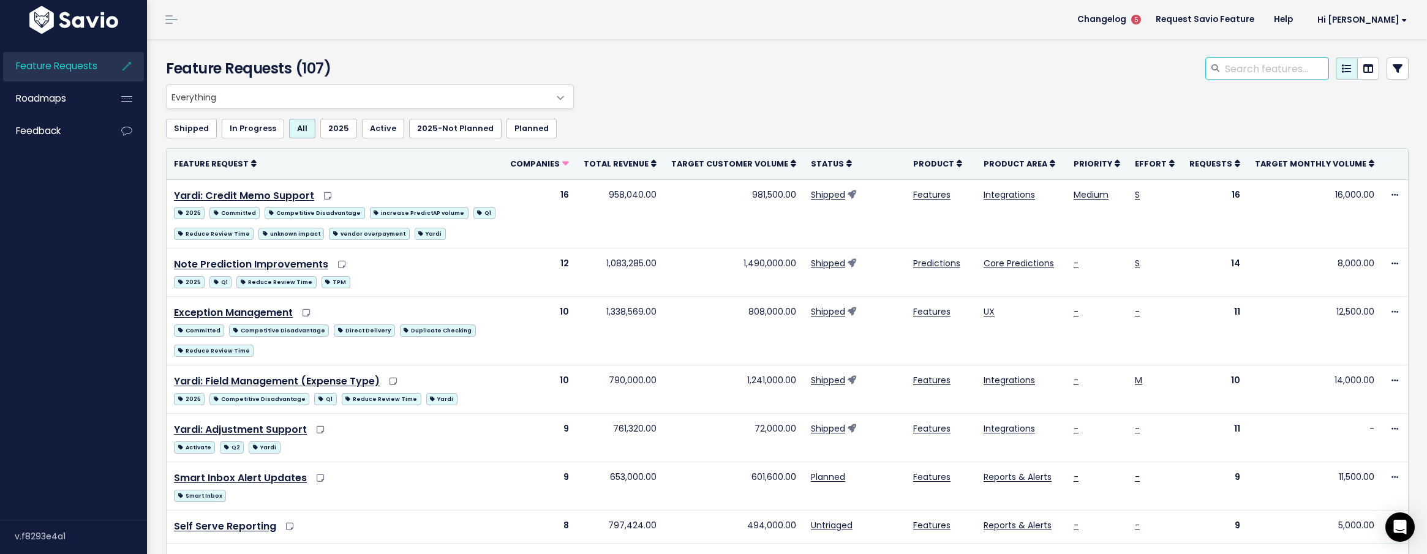
click at [1284, 71] on input "search" at bounding box center [1275, 69] width 105 height 22
type input "cbre"
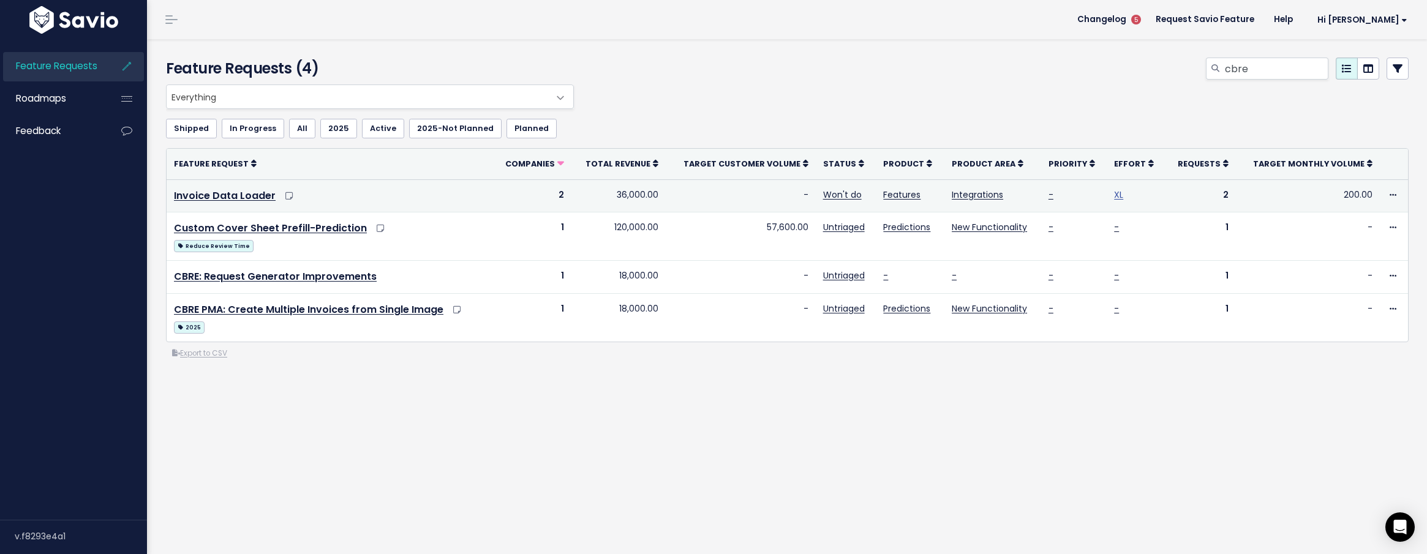
click at [1123, 193] on link "XL" at bounding box center [1118, 195] width 9 height 12
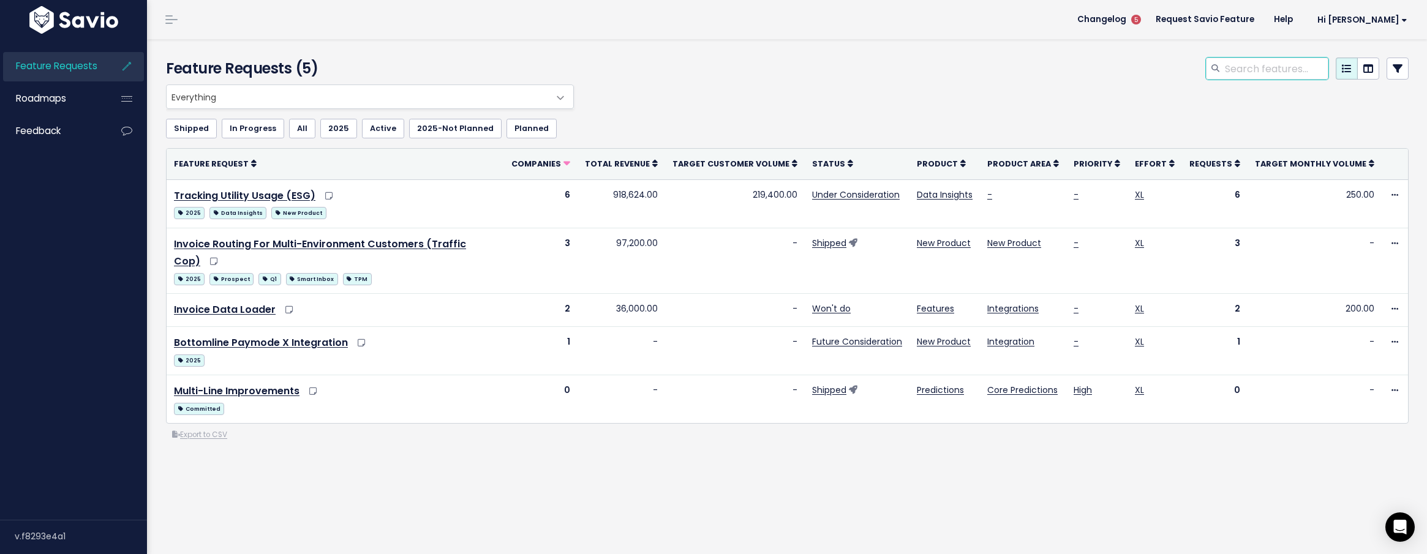
click at [1269, 74] on input "search" at bounding box center [1275, 69] width 105 height 22
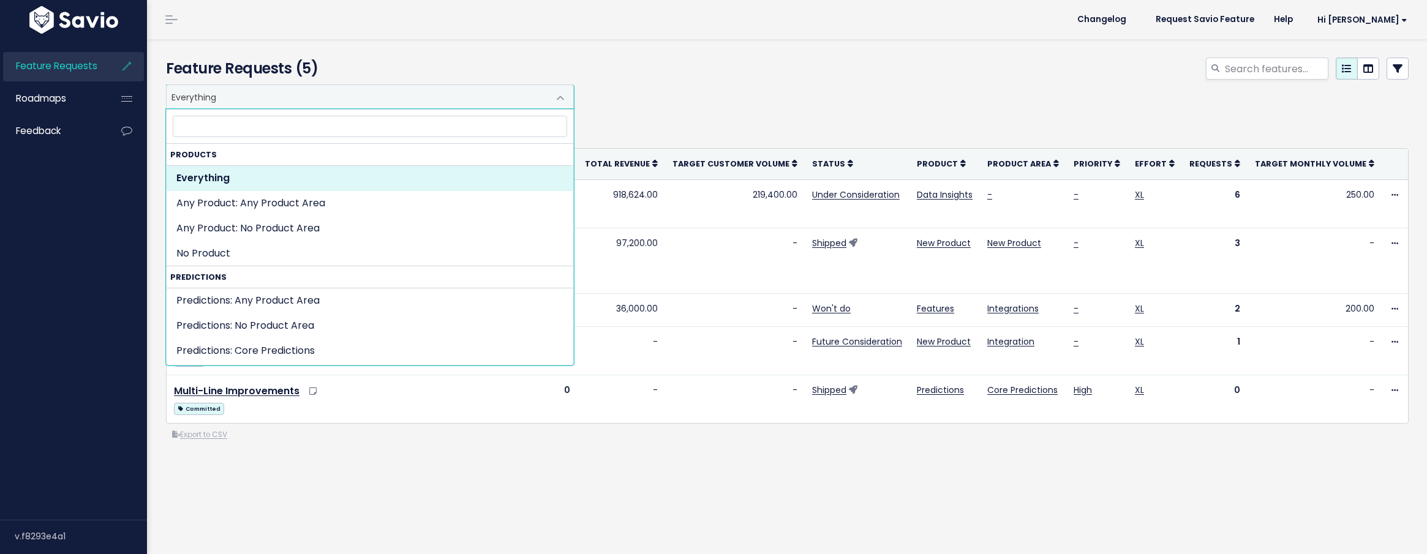
click at [285, 92] on span "Everything" at bounding box center [358, 96] width 382 height 23
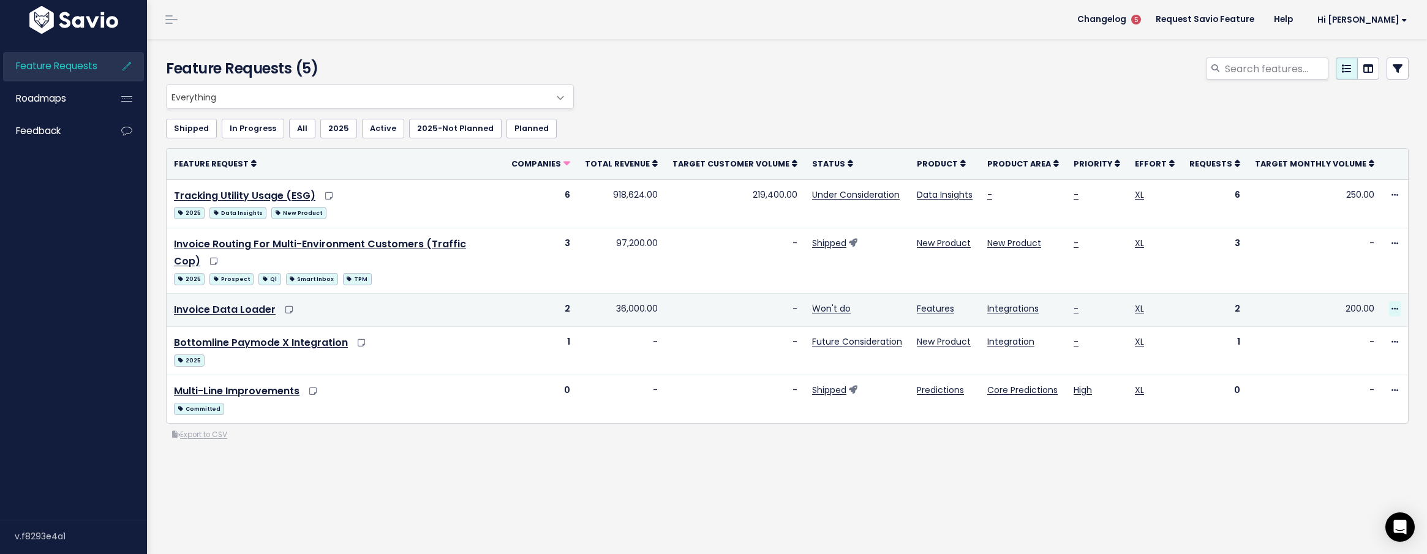
click at [1397, 301] on span at bounding box center [1395, 308] width 12 height 15
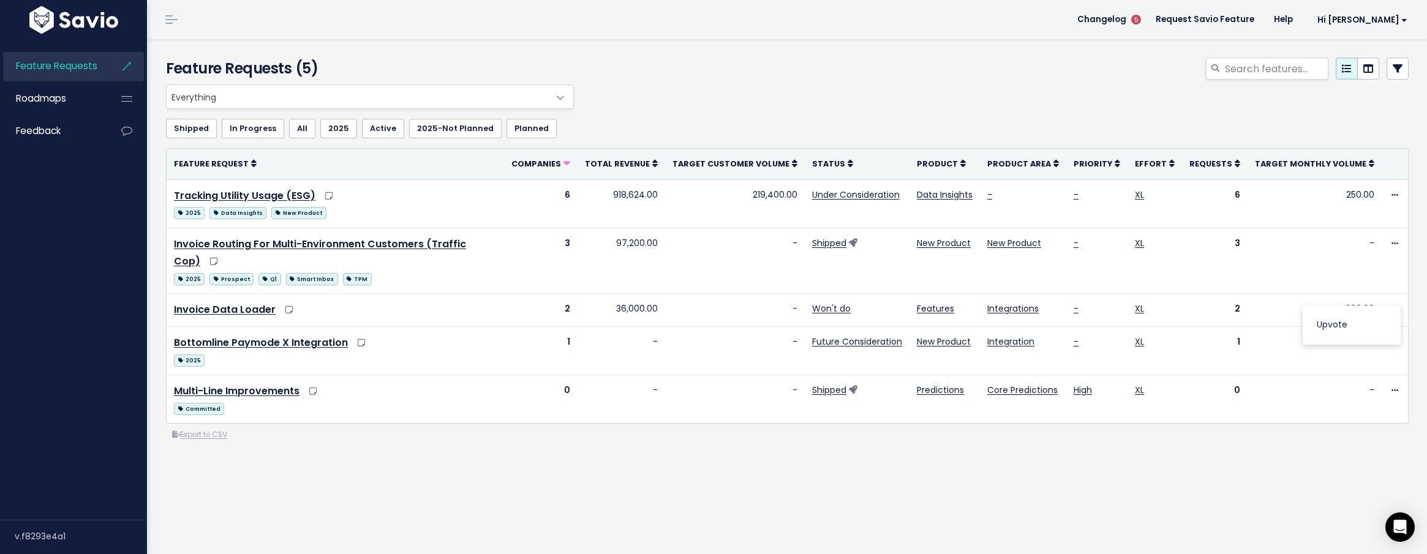
click at [1056, 99] on div "Everything Any Product: Any Product Area Any Product: No Product Area No Produc…" at bounding box center [784, 96] width 1242 height 24
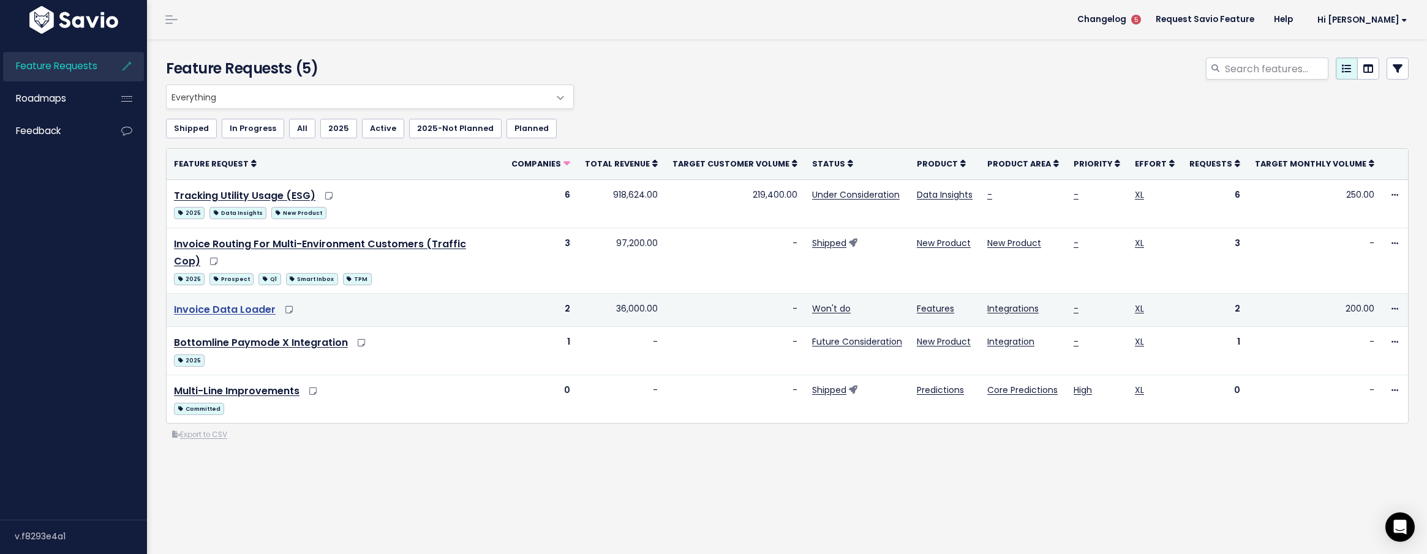
click at [250, 302] on link "Invoice Data Loader" at bounding box center [225, 309] width 102 height 14
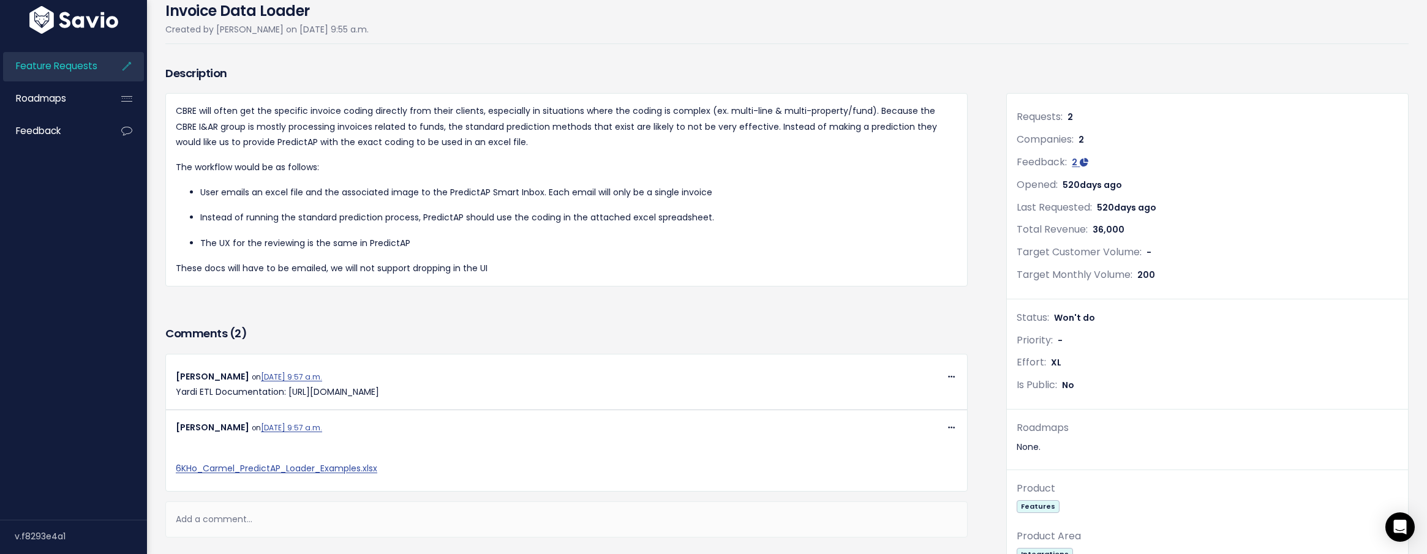
scroll to position [78, 0]
drag, startPoint x: 220, startPoint y: 263, endPoint x: 457, endPoint y: 269, distance: 237.6
click at [457, 269] on p "These docs will have to be emailed, we will not support dropping in the UI" at bounding box center [566, 268] width 781 height 15
drag, startPoint x: 457, startPoint y: 269, endPoint x: 514, endPoint y: 272, distance: 57.1
click at [457, 269] on p "These docs will have to be emailed, we will not support dropping in the UI" at bounding box center [566, 268] width 781 height 15
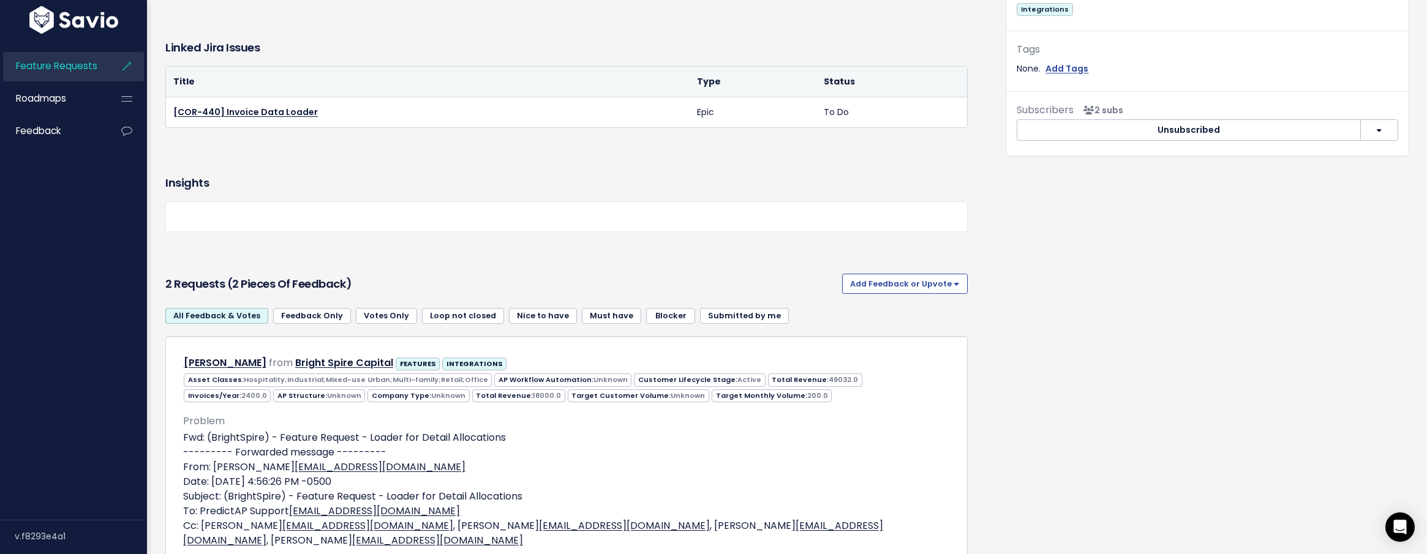
scroll to position [623, 0]
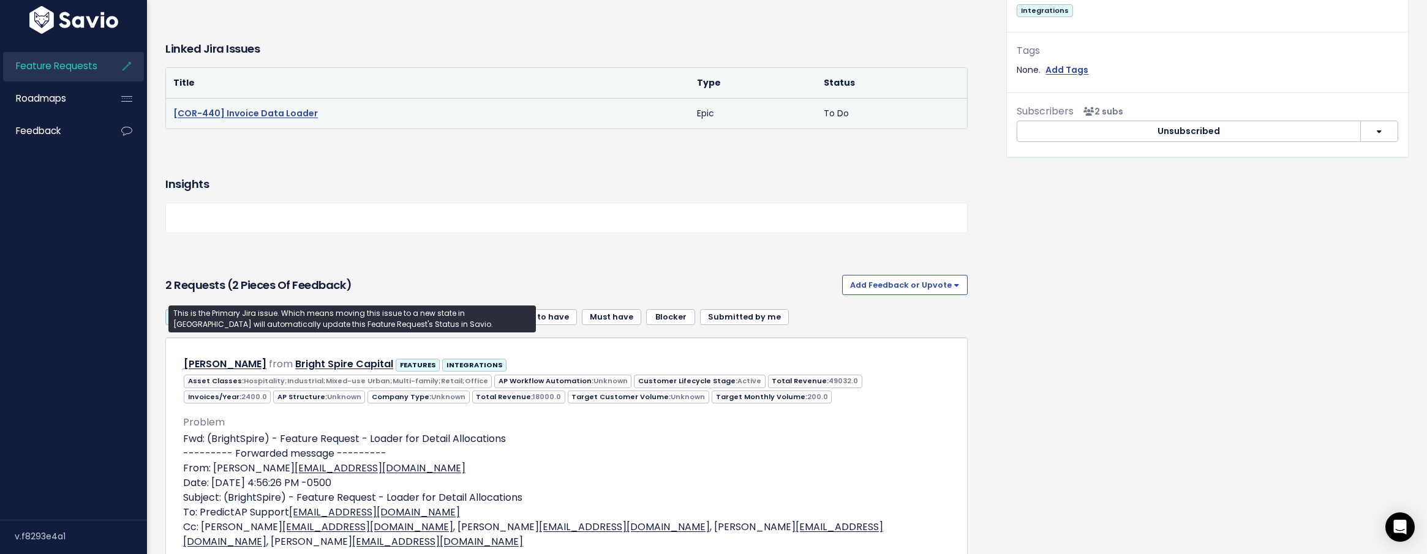
click at [264, 119] on link "[COR-440] Invoice Data Loader" at bounding box center [245, 113] width 144 height 12
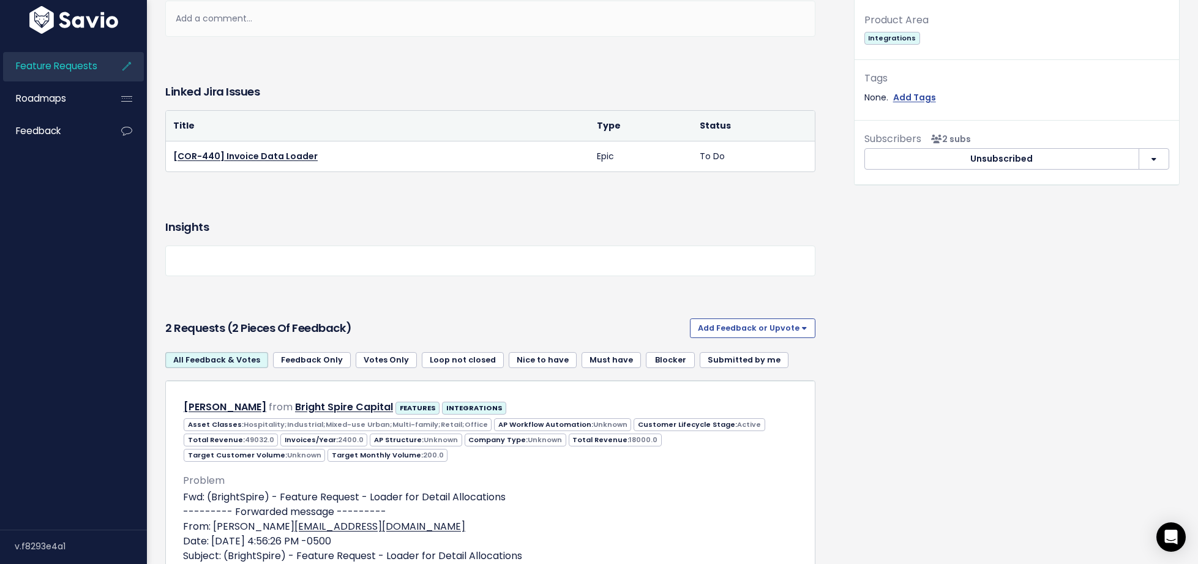
scroll to position [596, 0]
